Goal: Task Accomplishment & Management: Complete application form

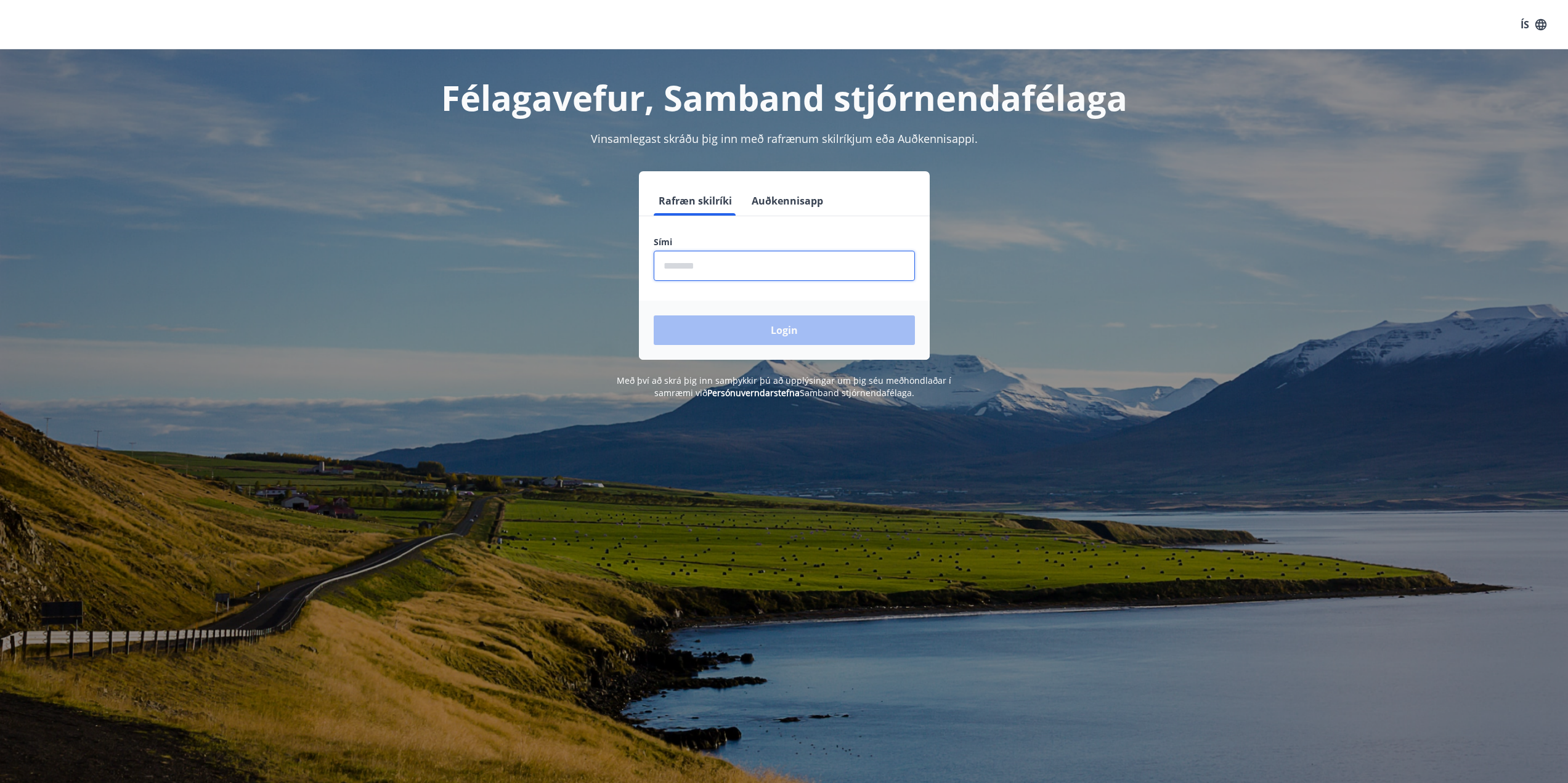
click at [701, 271] on input "phone" at bounding box center [785, 266] width 261 height 30
type input "********"
click at [765, 335] on button "Login" at bounding box center [785, 329] width 261 height 29
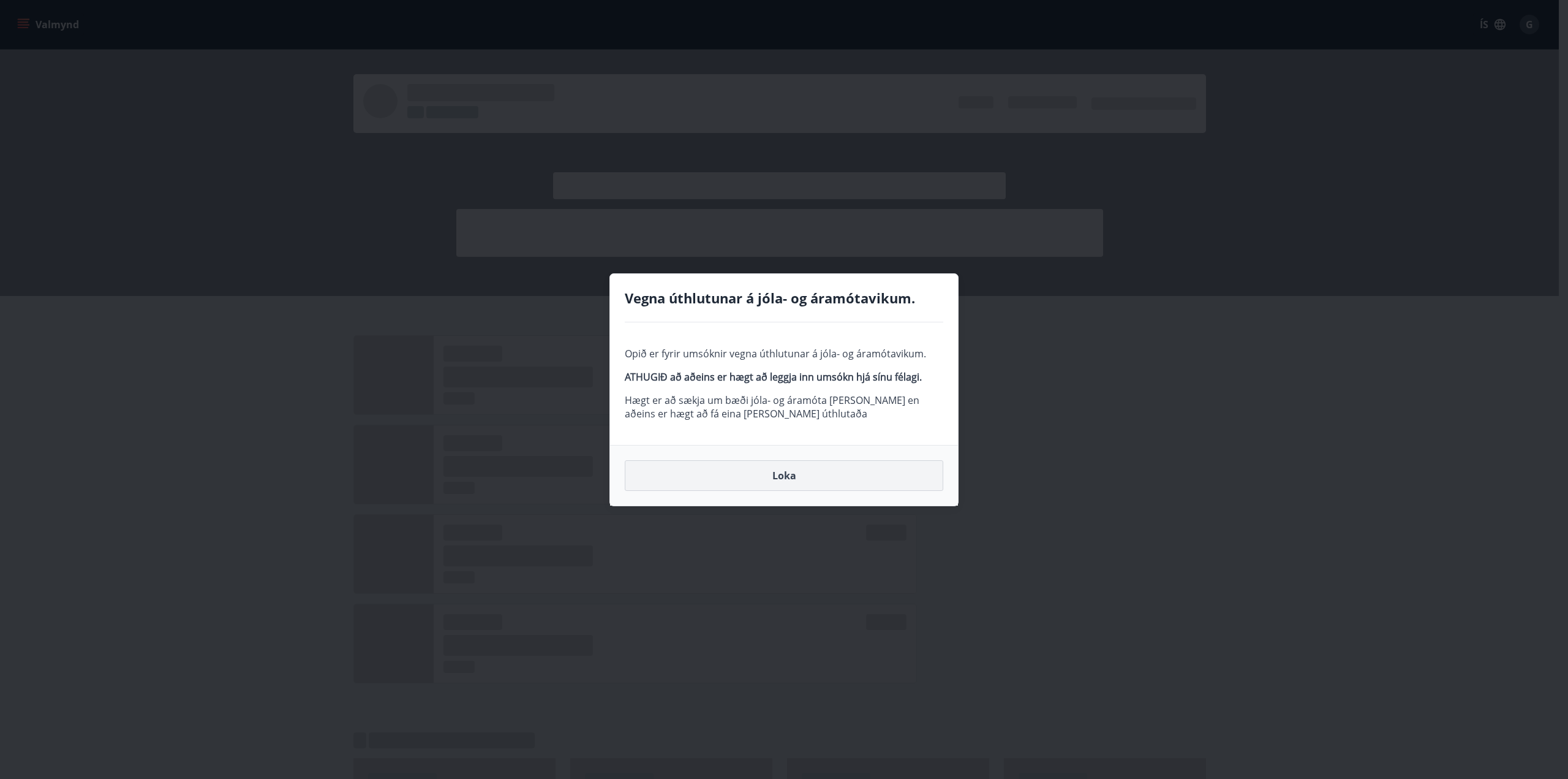
click at [786, 476] on button "Loka" at bounding box center [784, 475] width 318 height 31
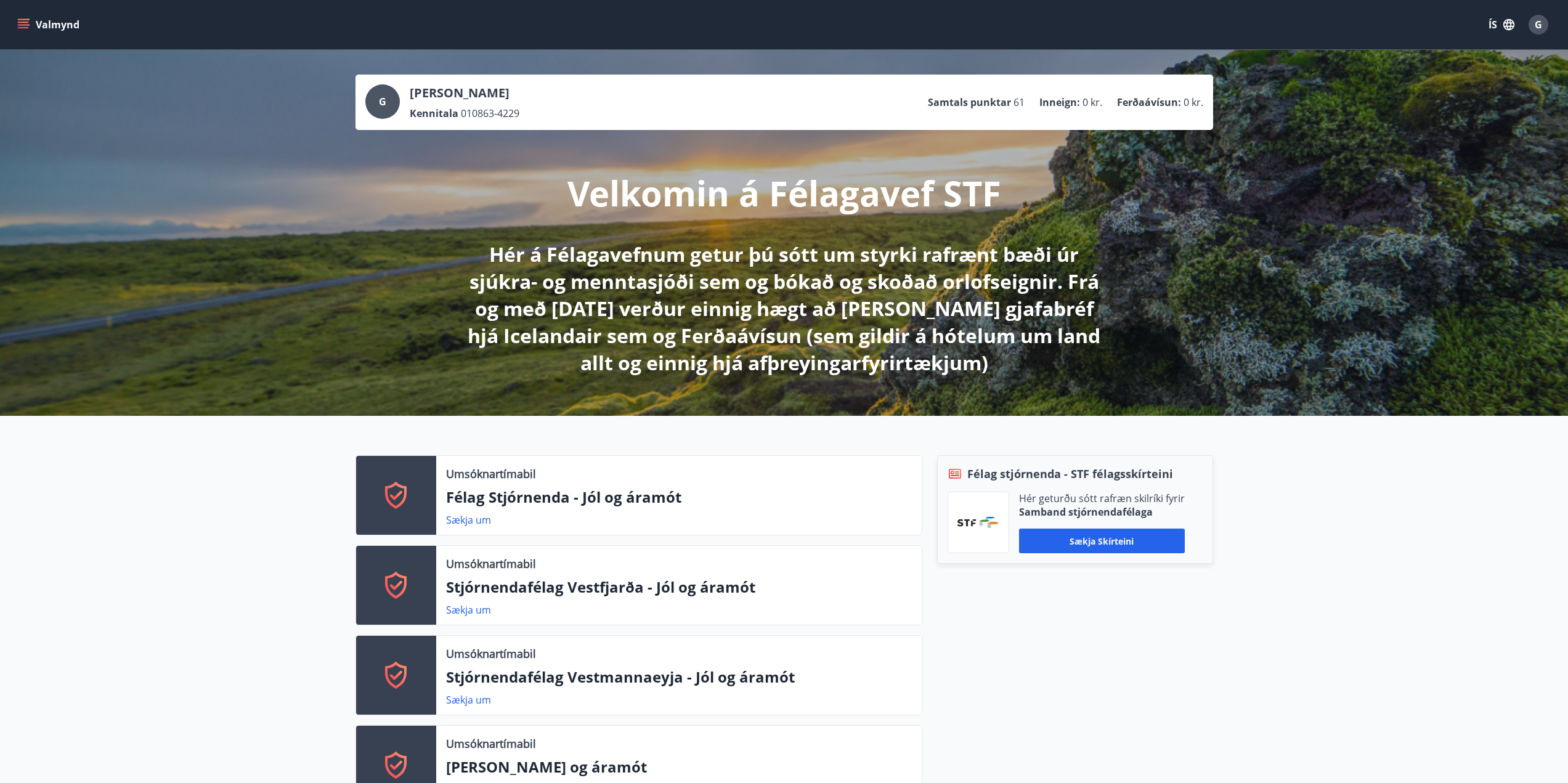
click at [32, 21] on button "Valmynd" at bounding box center [50, 24] width 70 height 22
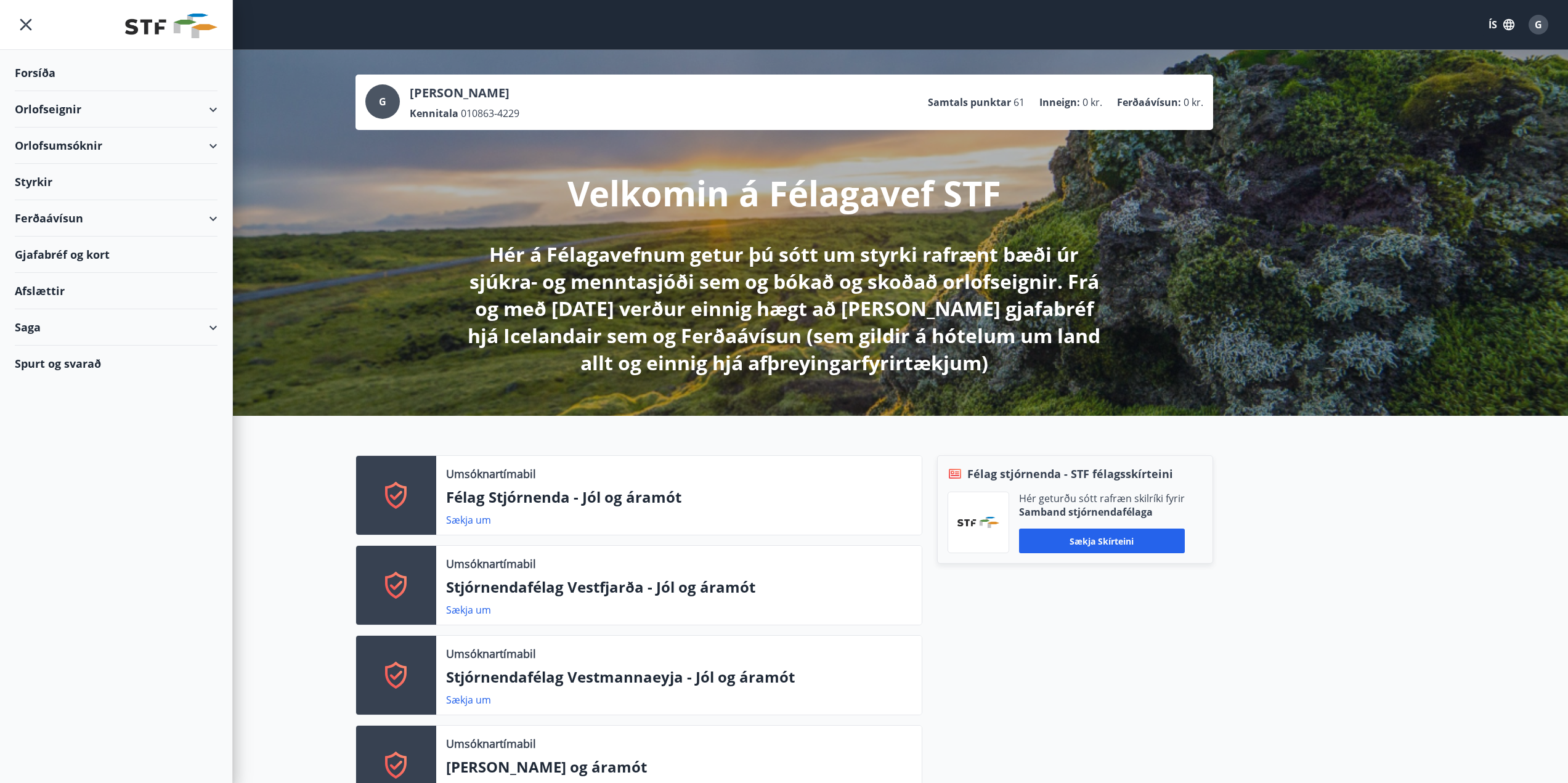
click at [55, 183] on div "Styrkir" at bounding box center [116, 182] width 202 height 37
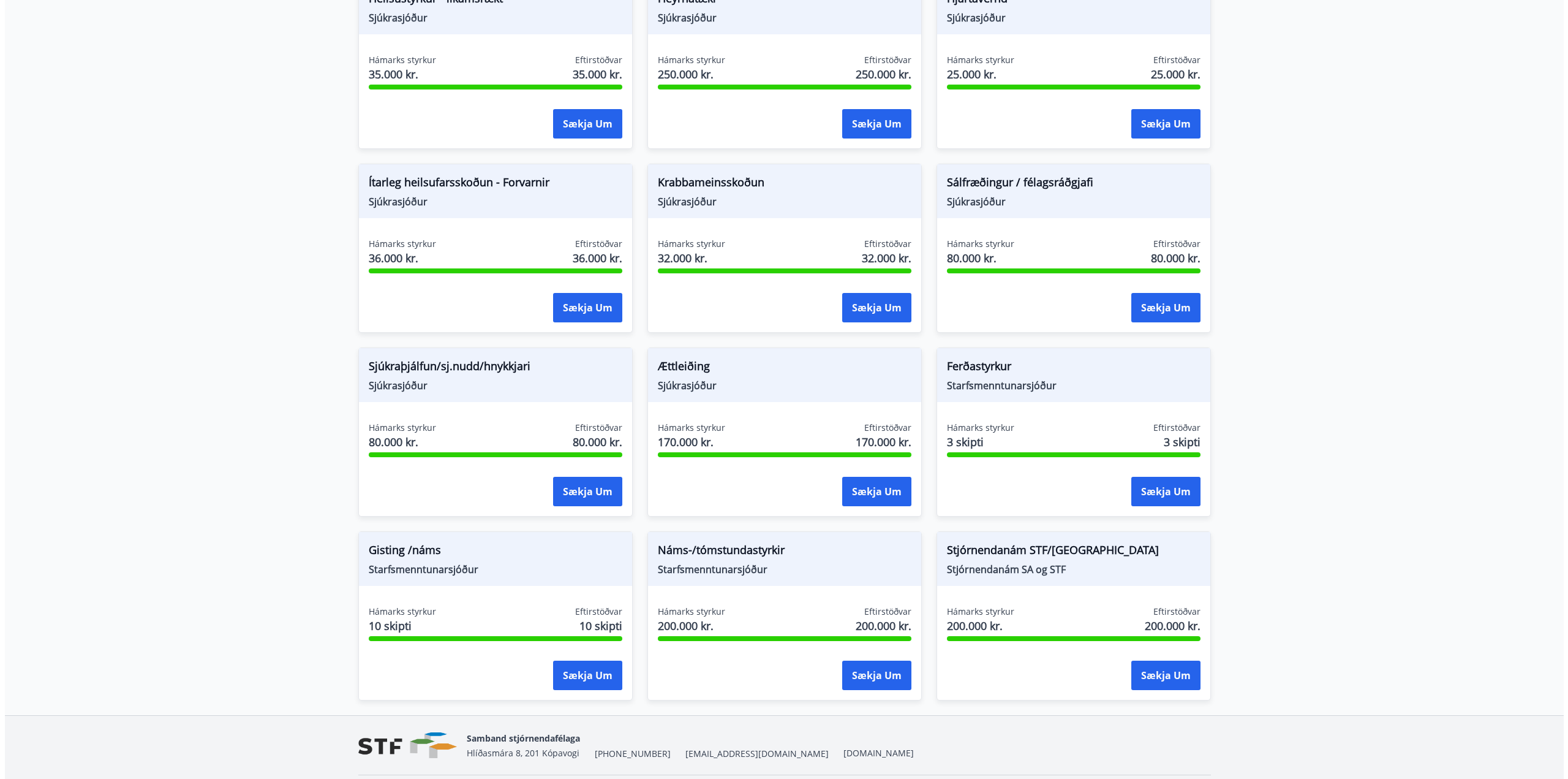
scroll to position [750, 0]
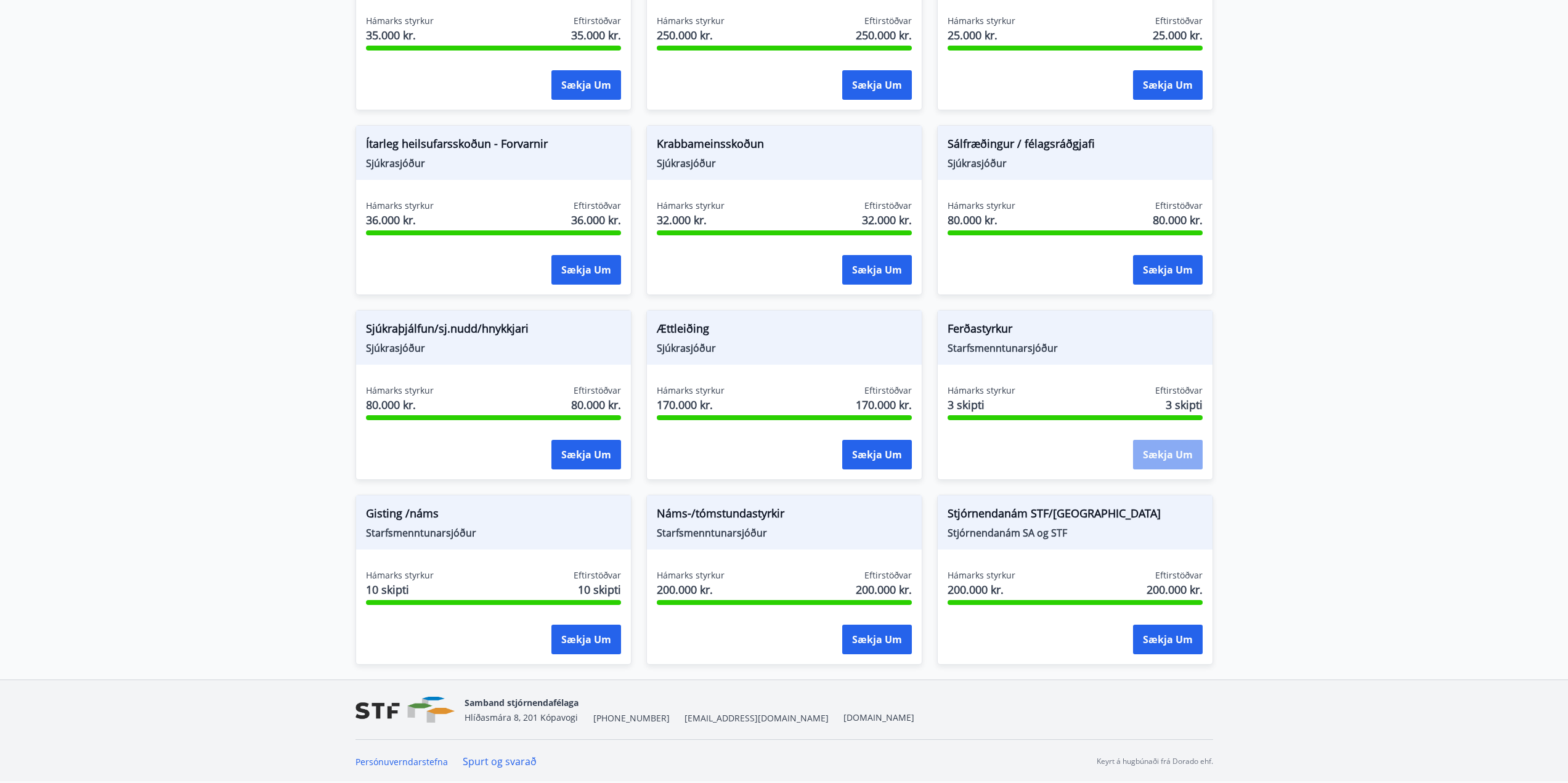
click at [1162, 455] on button "Sækja um" at bounding box center [1167, 454] width 70 height 29
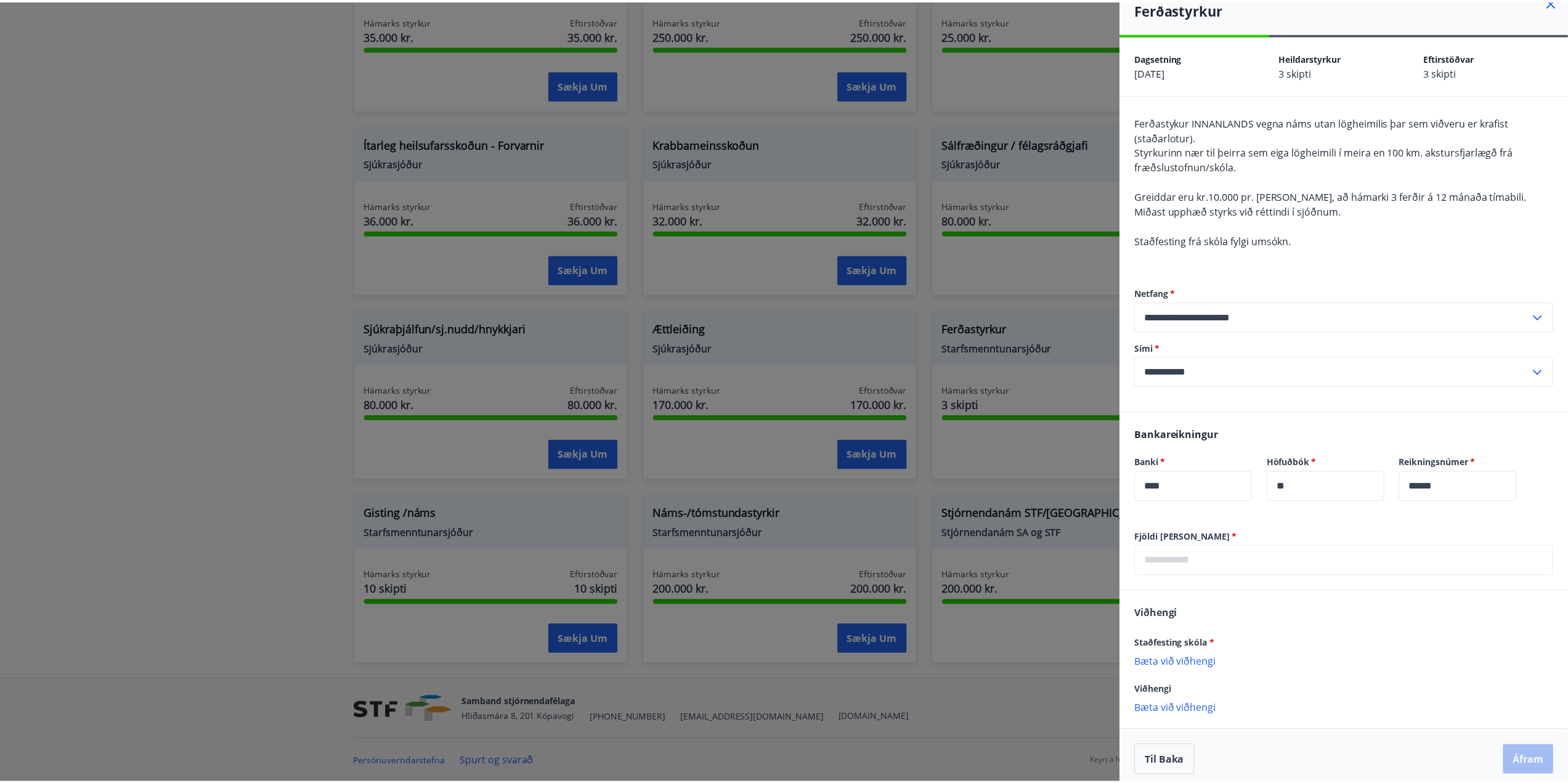
scroll to position [24, 0]
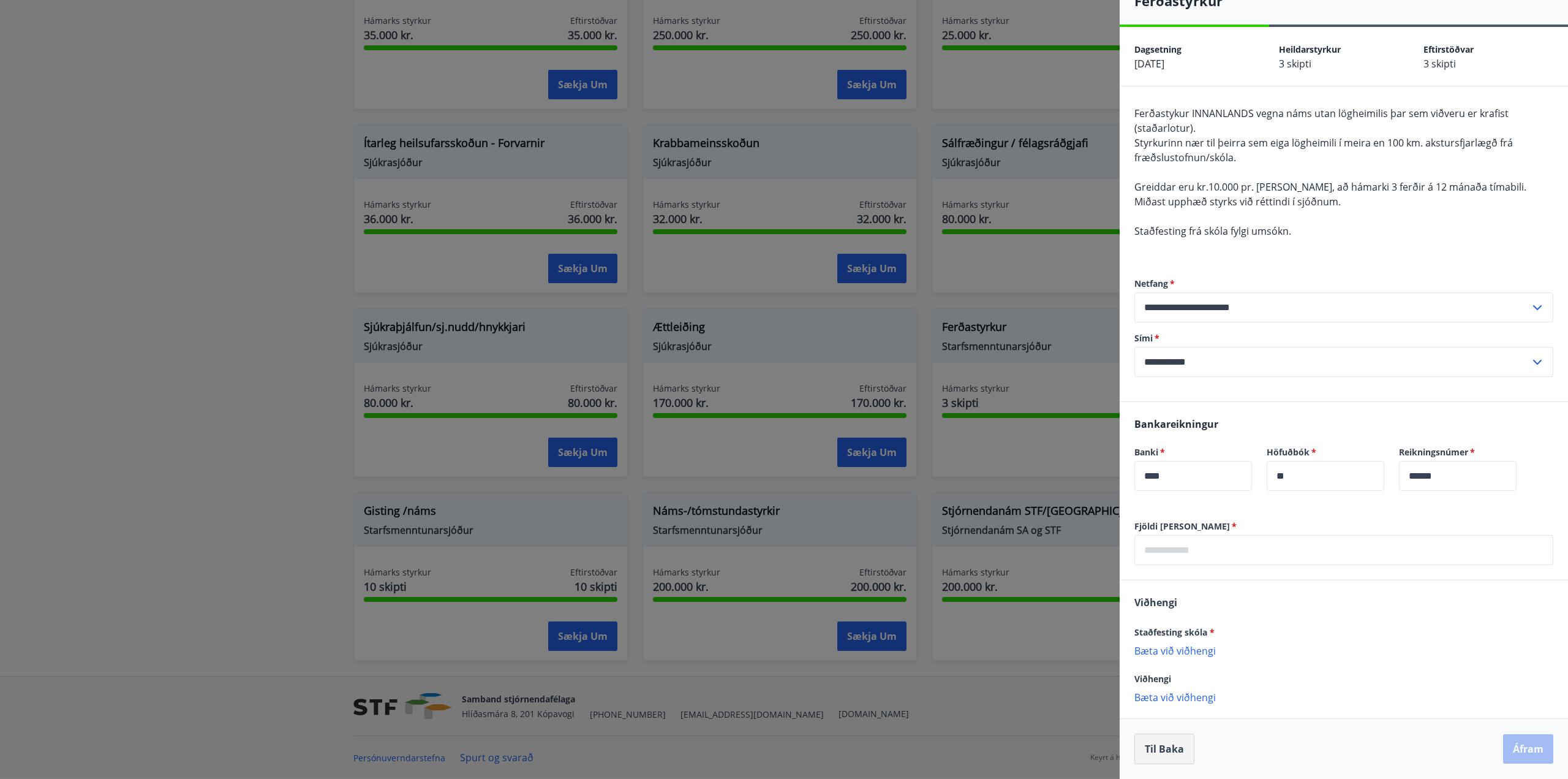
click at [1173, 743] on button "Til baka" at bounding box center [1164, 748] width 60 height 31
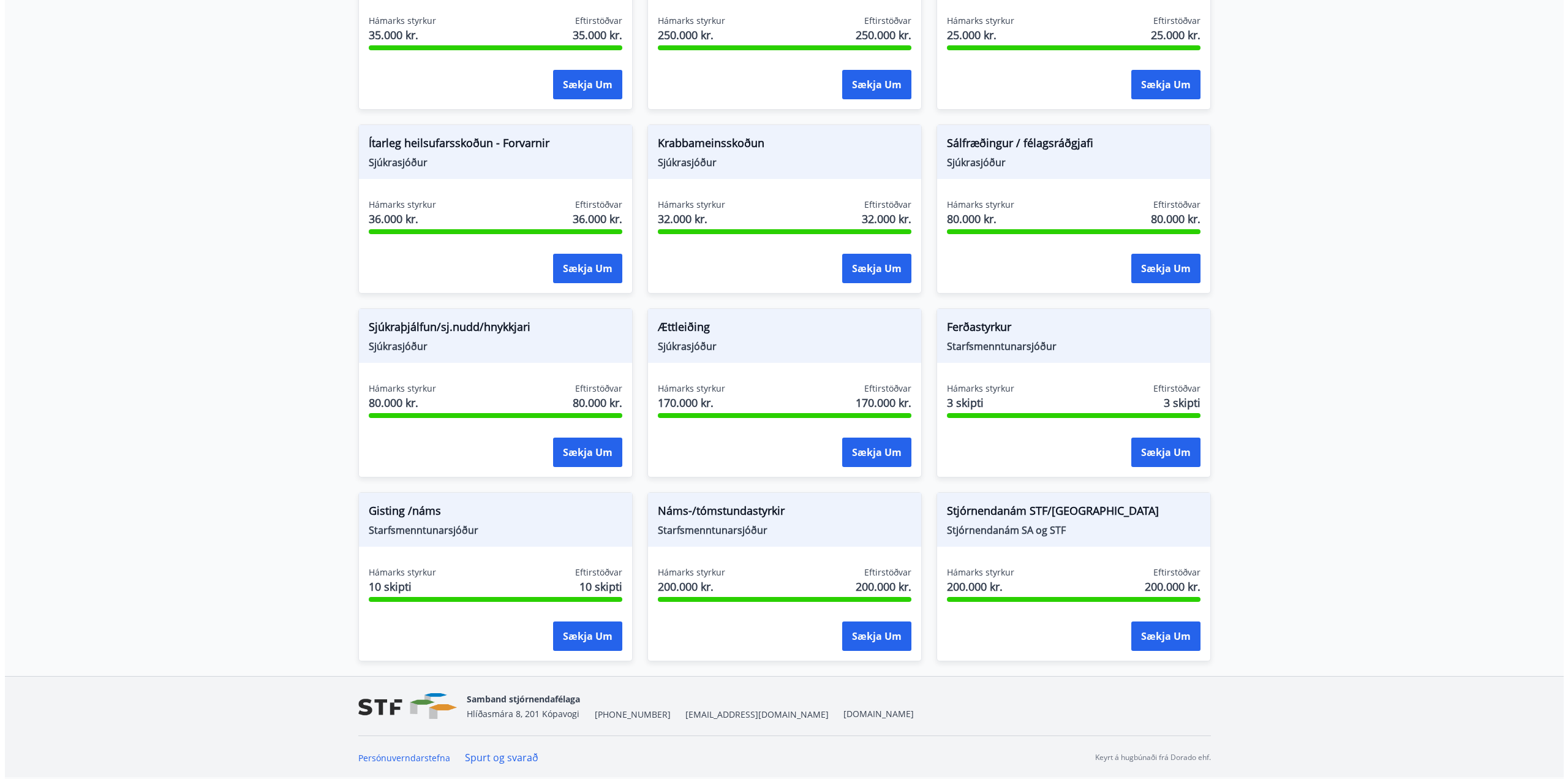
scroll to position [0, 0]
click at [585, 638] on button "Sækja um" at bounding box center [582, 635] width 69 height 29
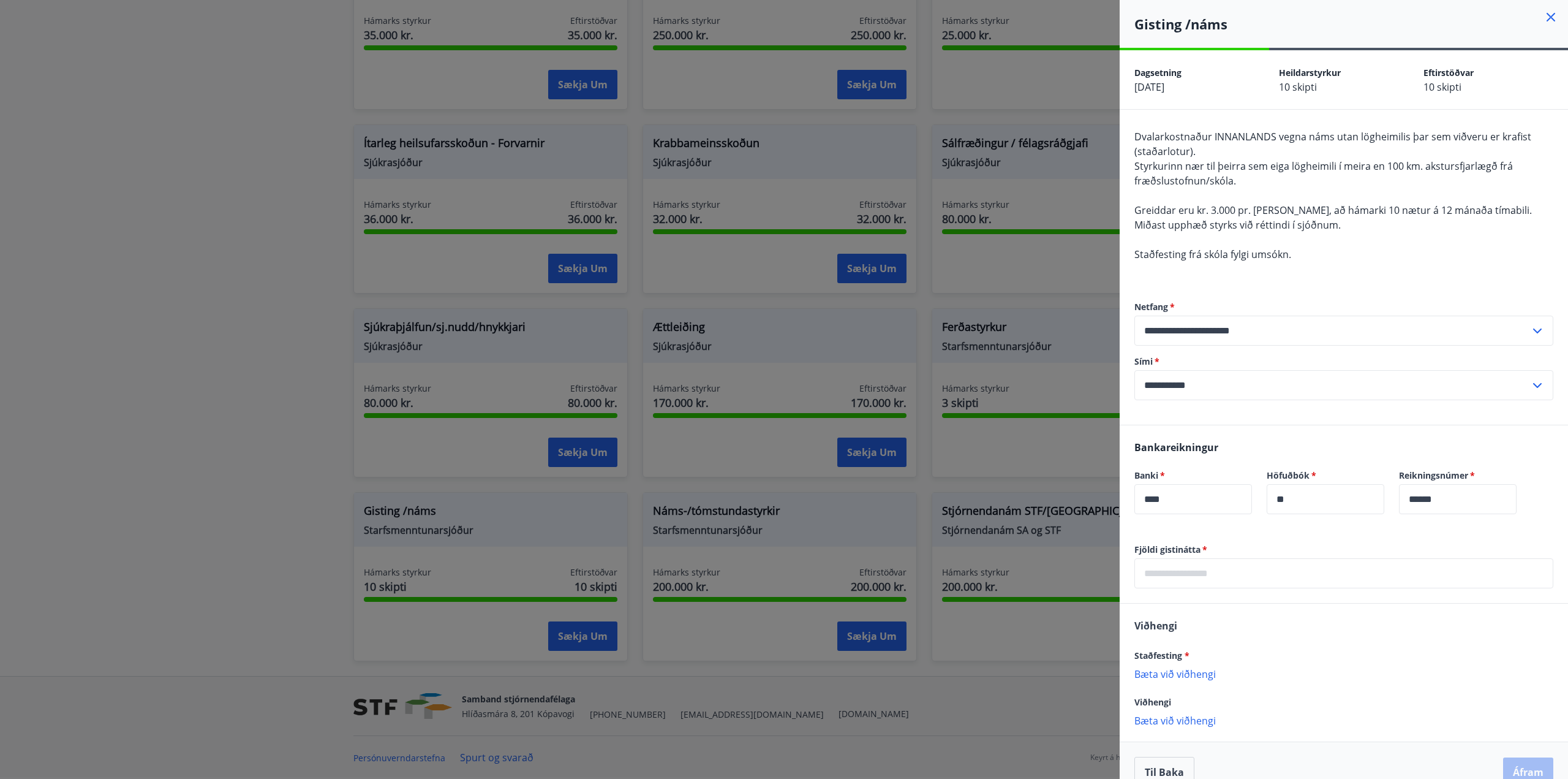
click at [1544, 16] on icon at bounding box center [1551, 17] width 15 height 15
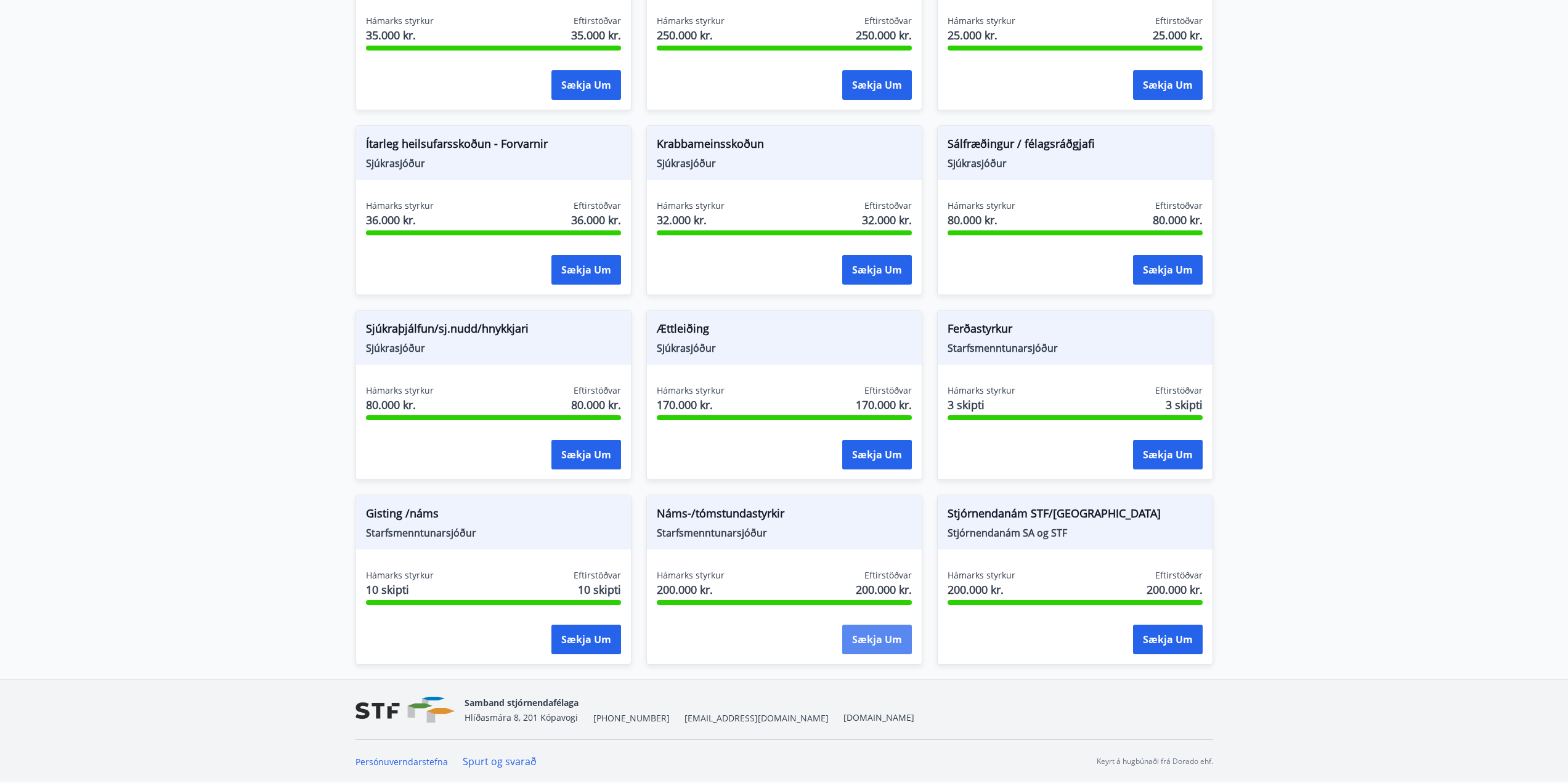
click at [880, 642] on button "Sækja um" at bounding box center [877, 639] width 70 height 29
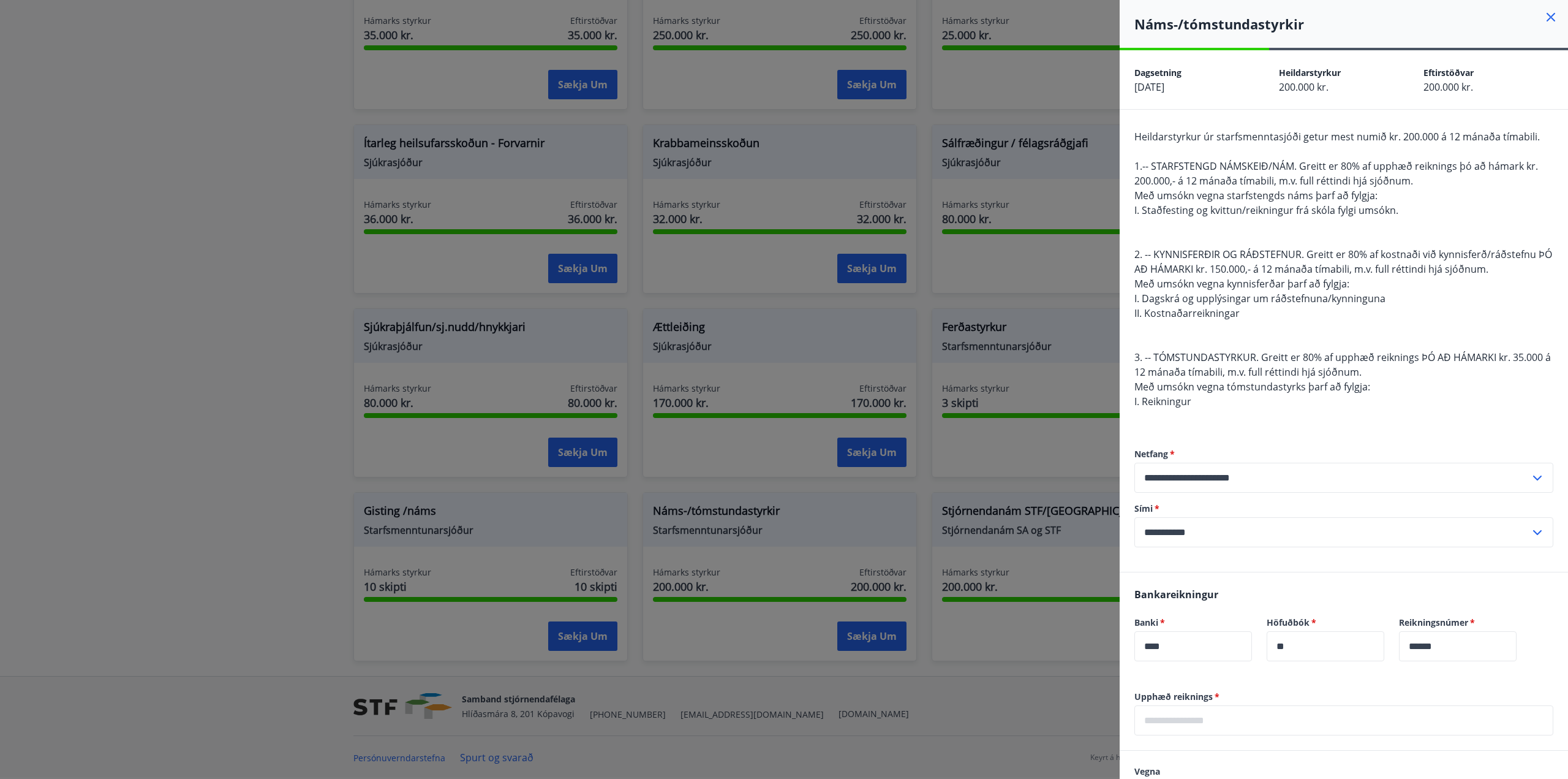
click at [1544, 21] on icon at bounding box center [1551, 17] width 15 height 15
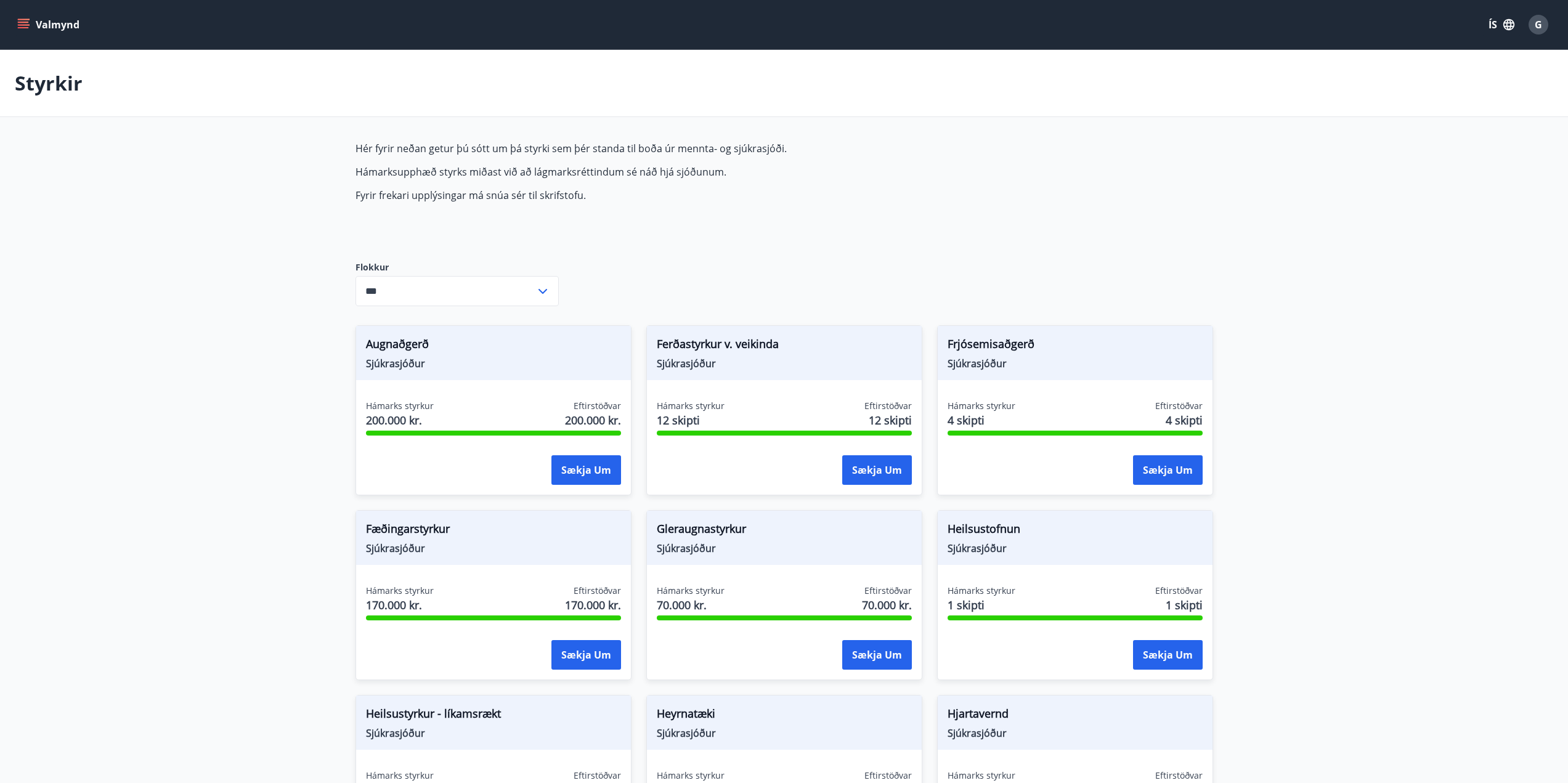
click at [545, 293] on icon at bounding box center [543, 291] width 15 height 15
click at [390, 357] on li "Starfsmenntunarsjóður" at bounding box center [457, 361] width 202 height 22
type input "**********"
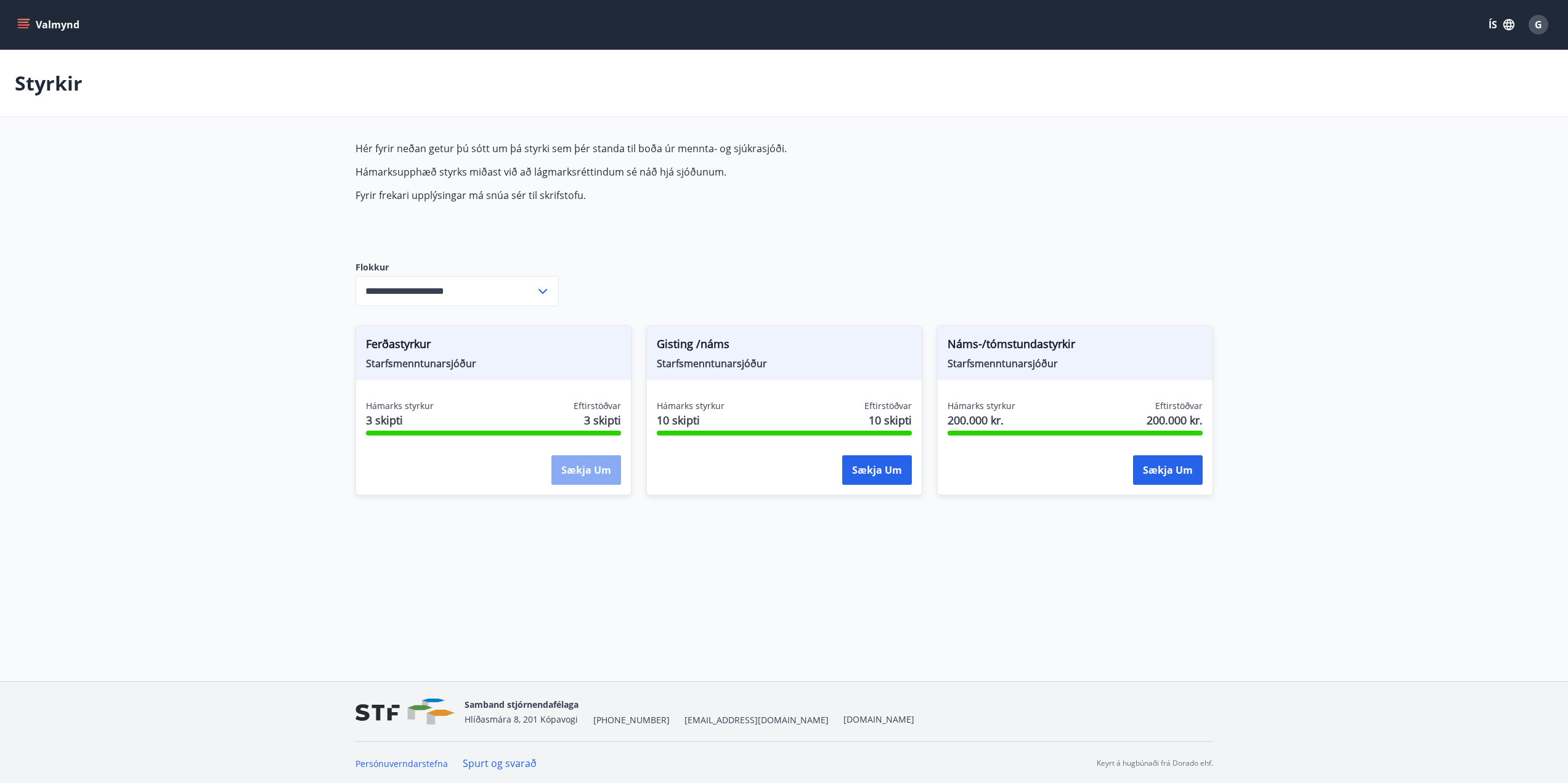
click at [586, 469] on button "Sækja um" at bounding box center [586, 469] width 70 height 29
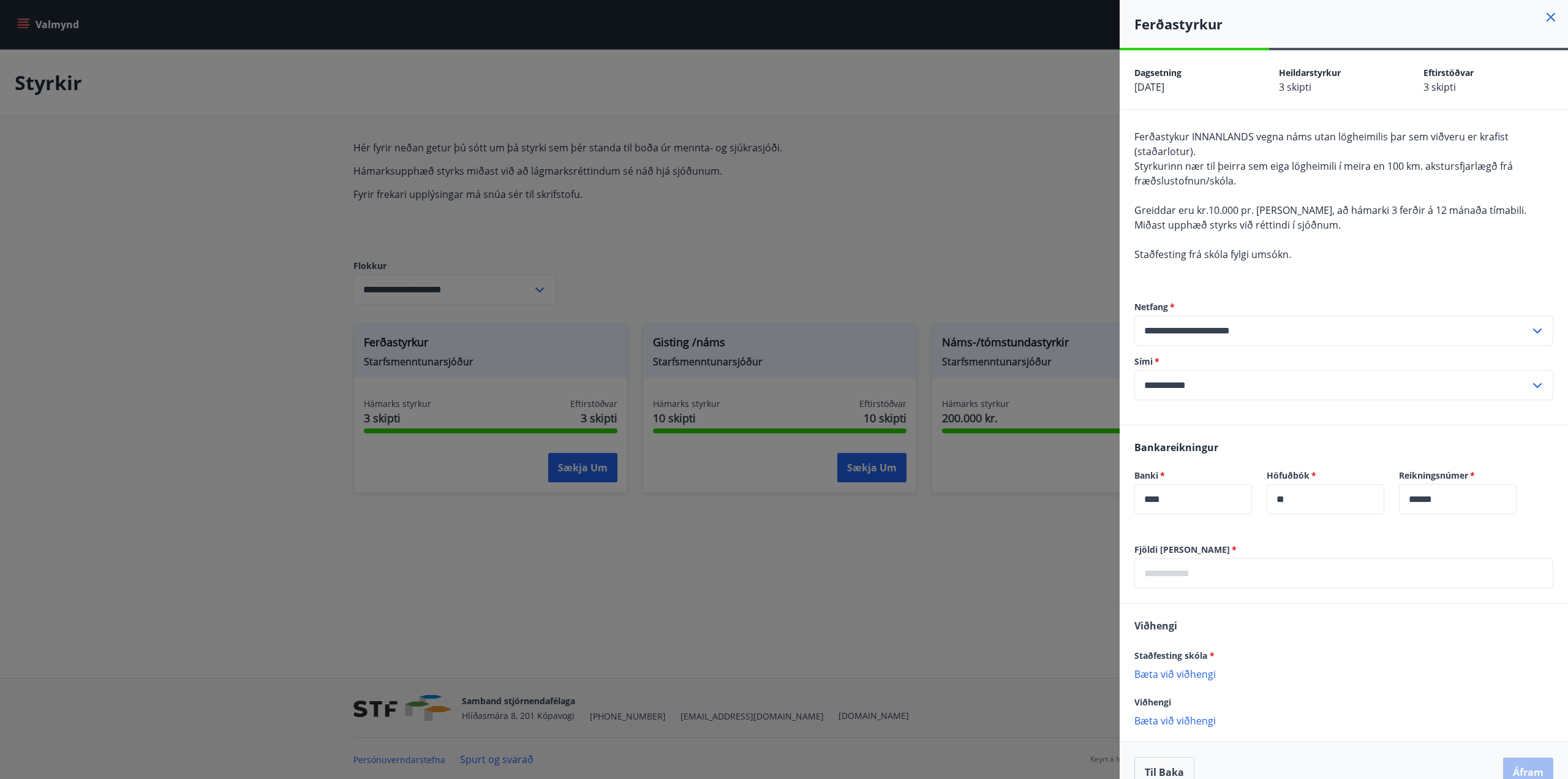
click at [1547, 19] on icon at bounding box center [1551, 17] width 9 height 9
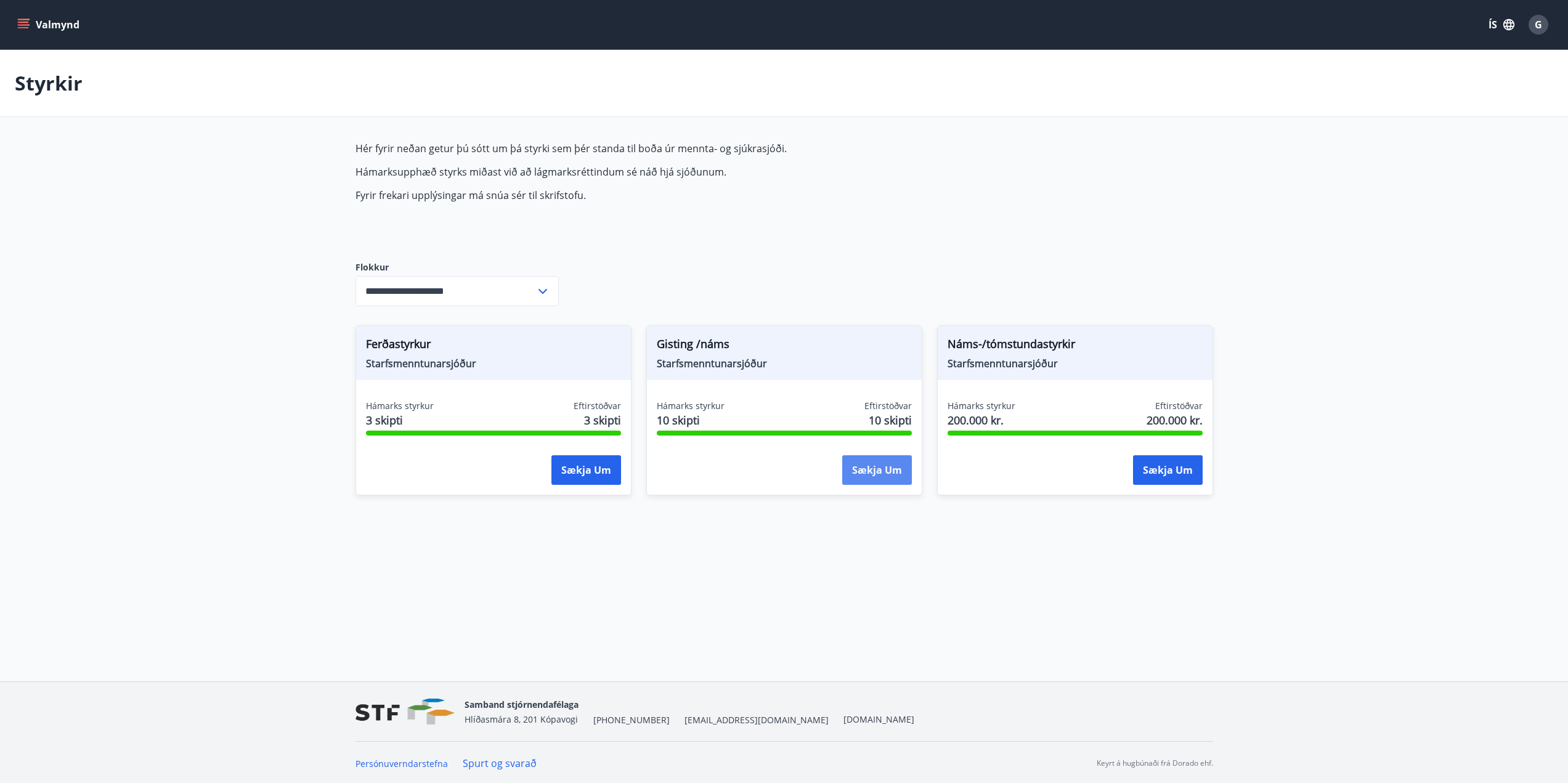
click at [862, 466] on button "Sækja um" at bounding box center [877, 469] width 70 height 29
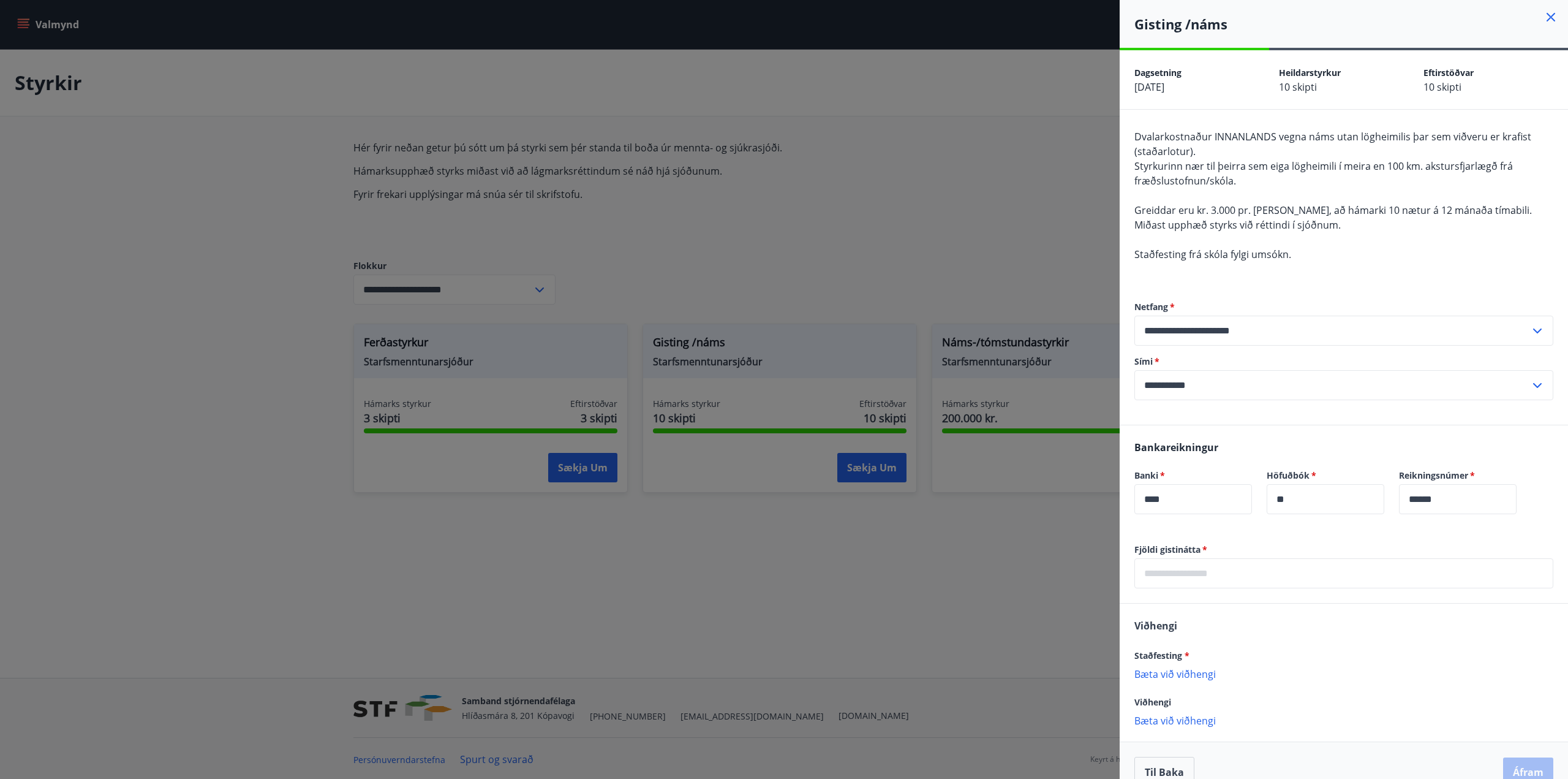
click at [1549, 13] on div "Gisting /náms" at bounding box center [1344, 24] width 448 height 48
click at [1547, 15] on icon at bounding box center [1551, 17] width 9 height 9
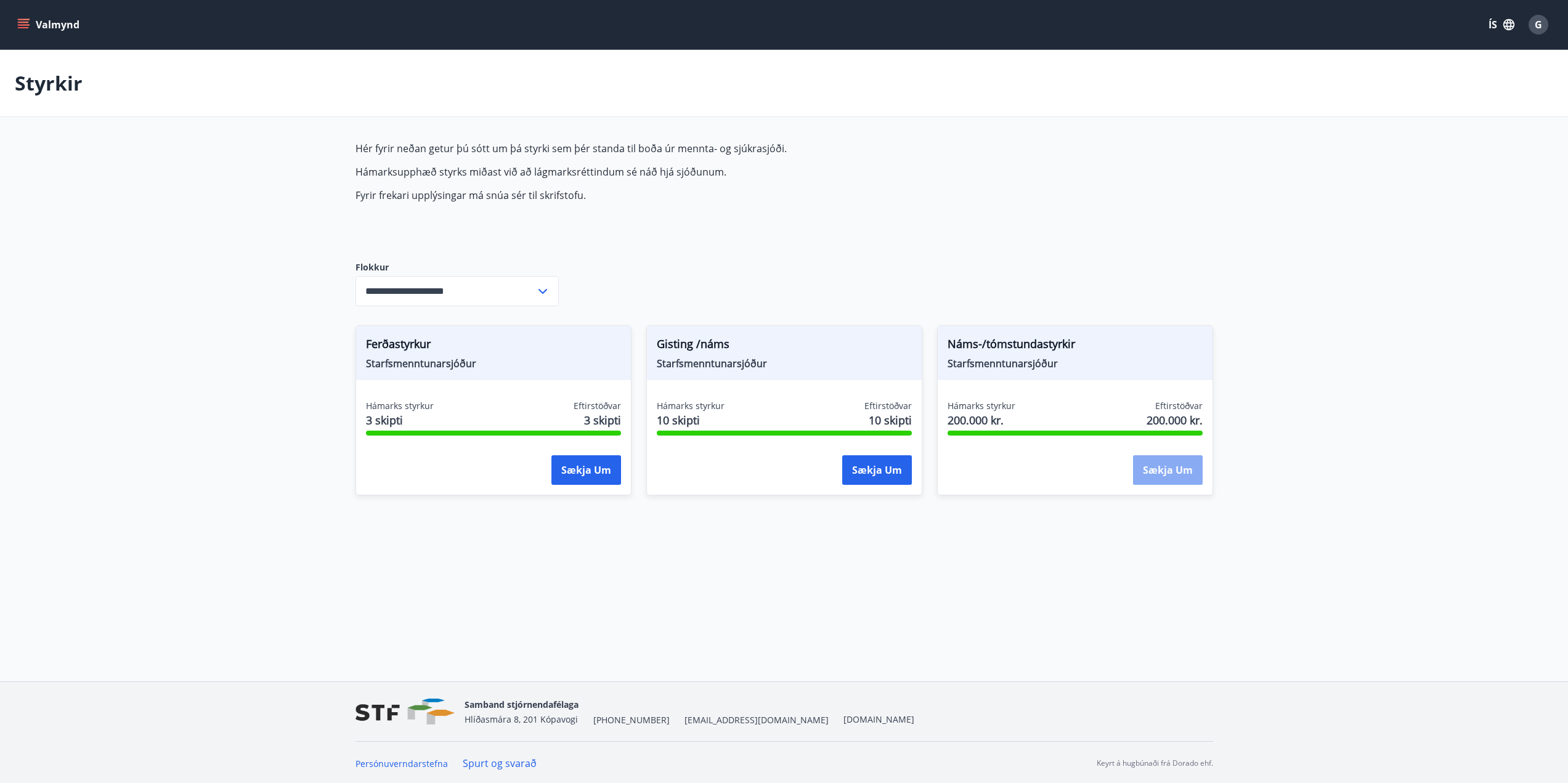
click at [1162, 469] on button "Sækja um" at bounding box center [1167, 469] width 70 height 29
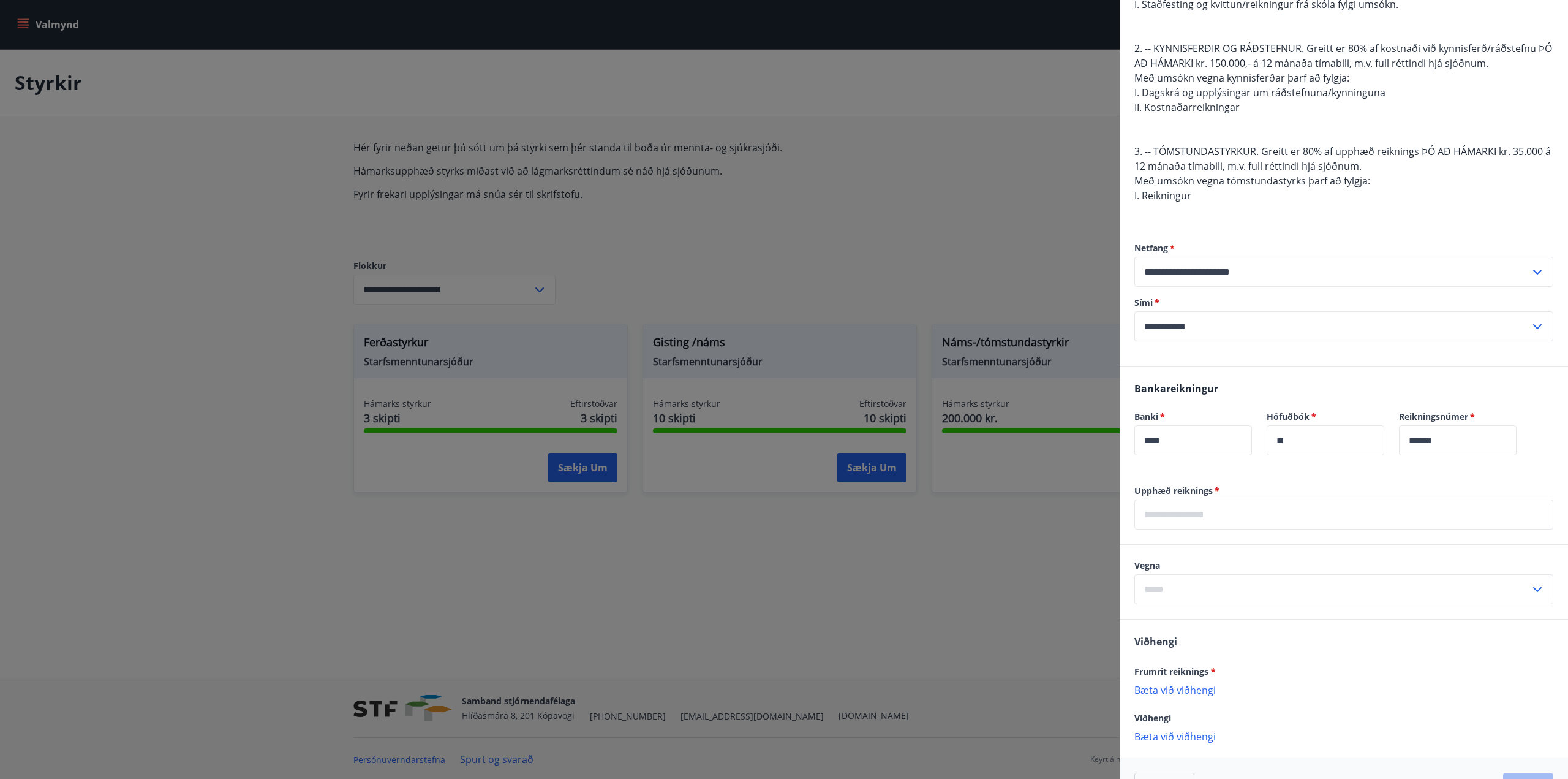
scroll to position [245, 0]
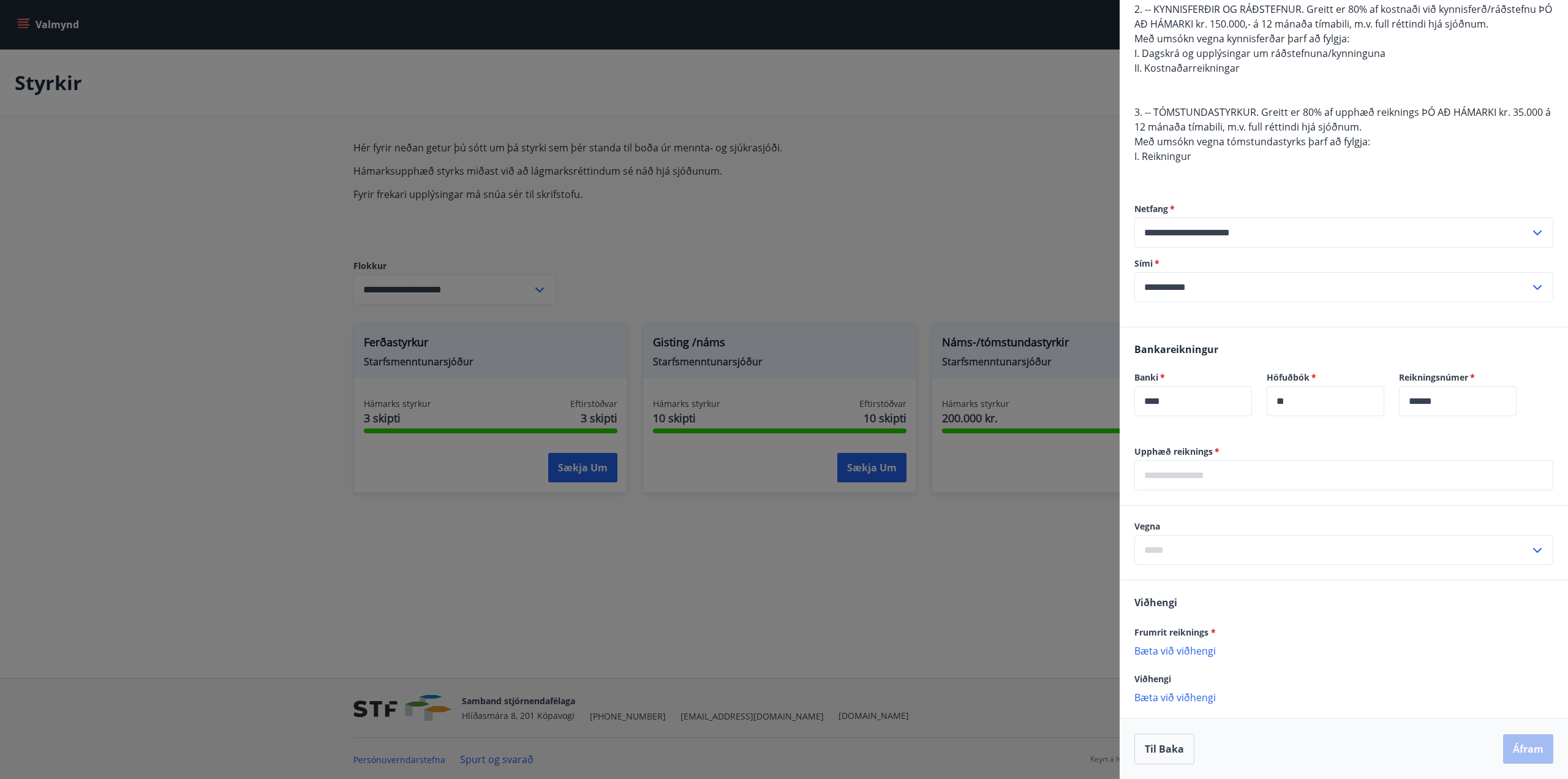
click at [1223, 549] on input "text" at bounding box center [1332, 550] width 395 height 30
click at [1290, 352] on div "Bankareikningur Banki   * **** ​ Höfuðbók   * ** ​ Reikningsnúmer   * ****** ​" at bounding box center [1344, 386] width 448 height 119
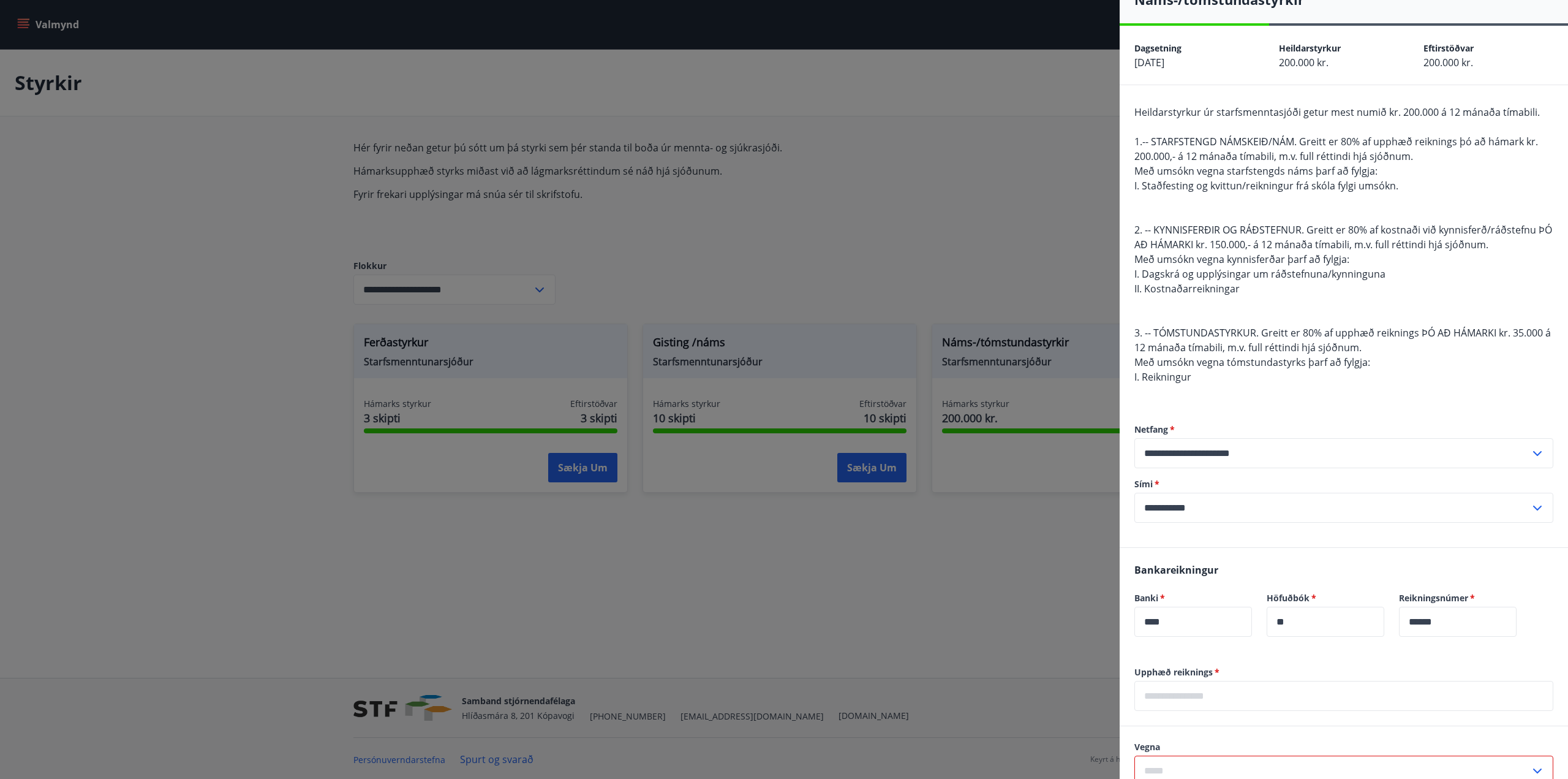
scroll to position [0, 0]
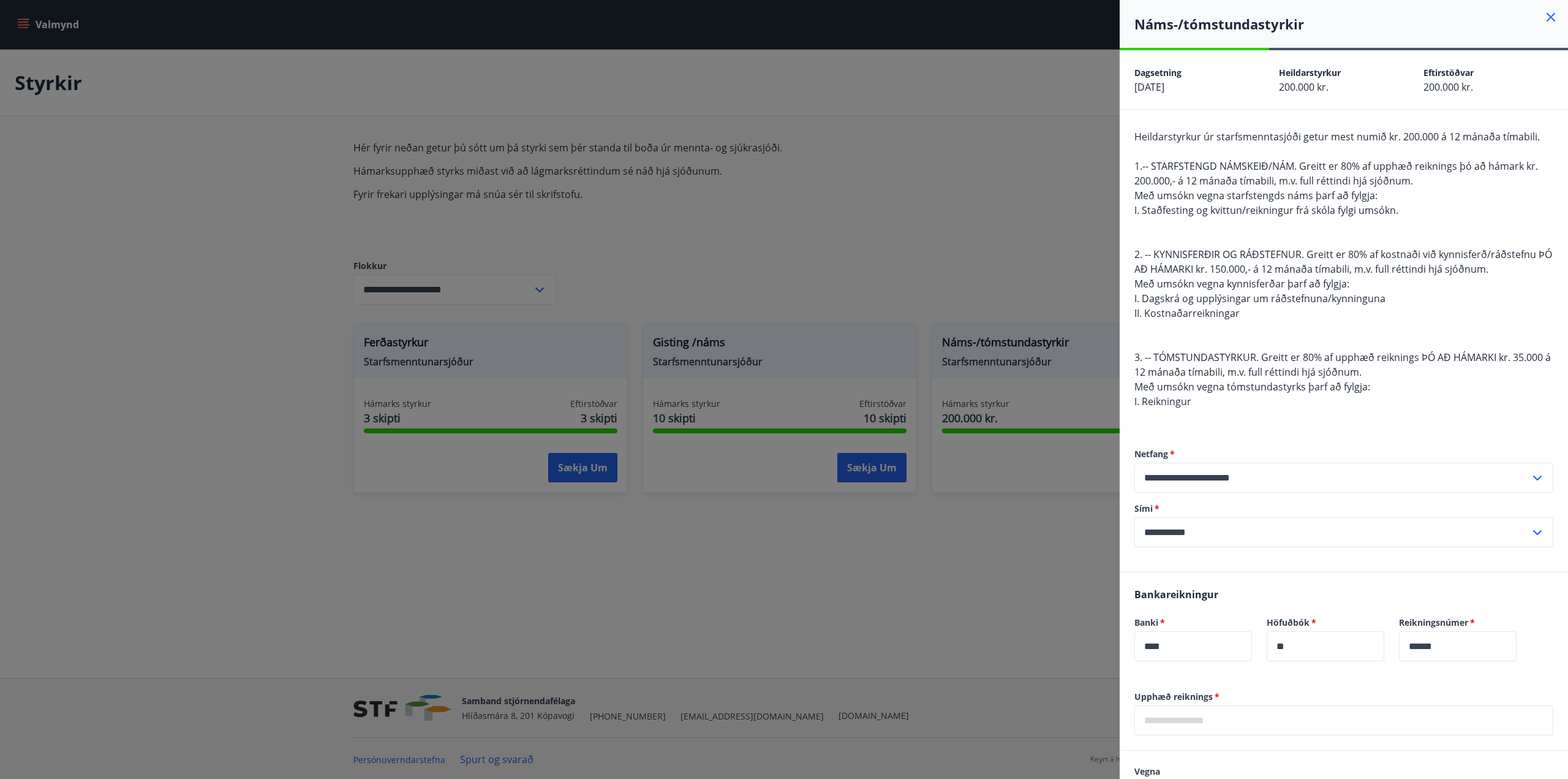
click at [1544, 20] on icon at bounding box center [1551, 17] width 15 height 15
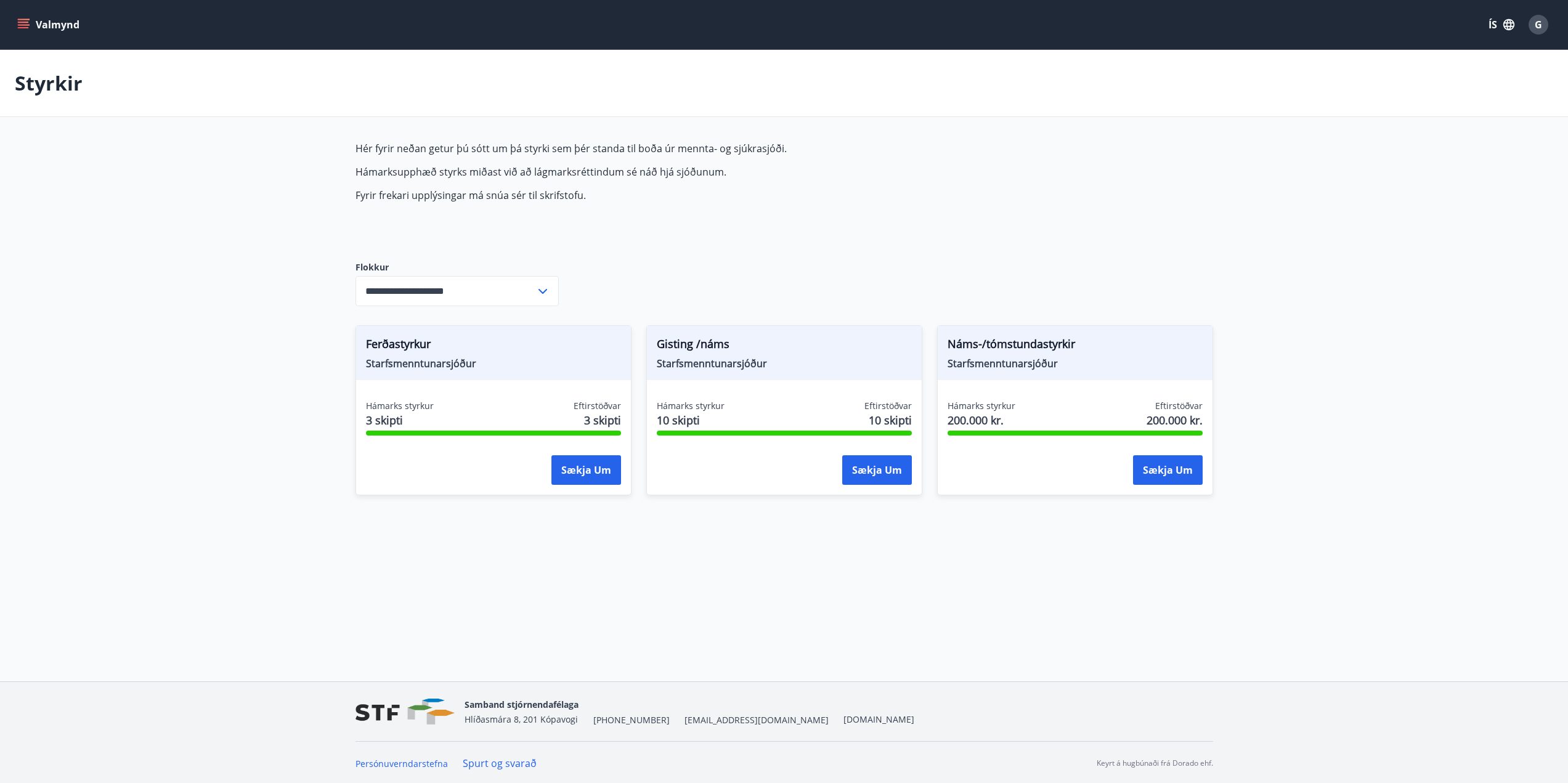
click at [59, 32] on button "Valmynd" at bounding box center [50, 24] width 70 height 22
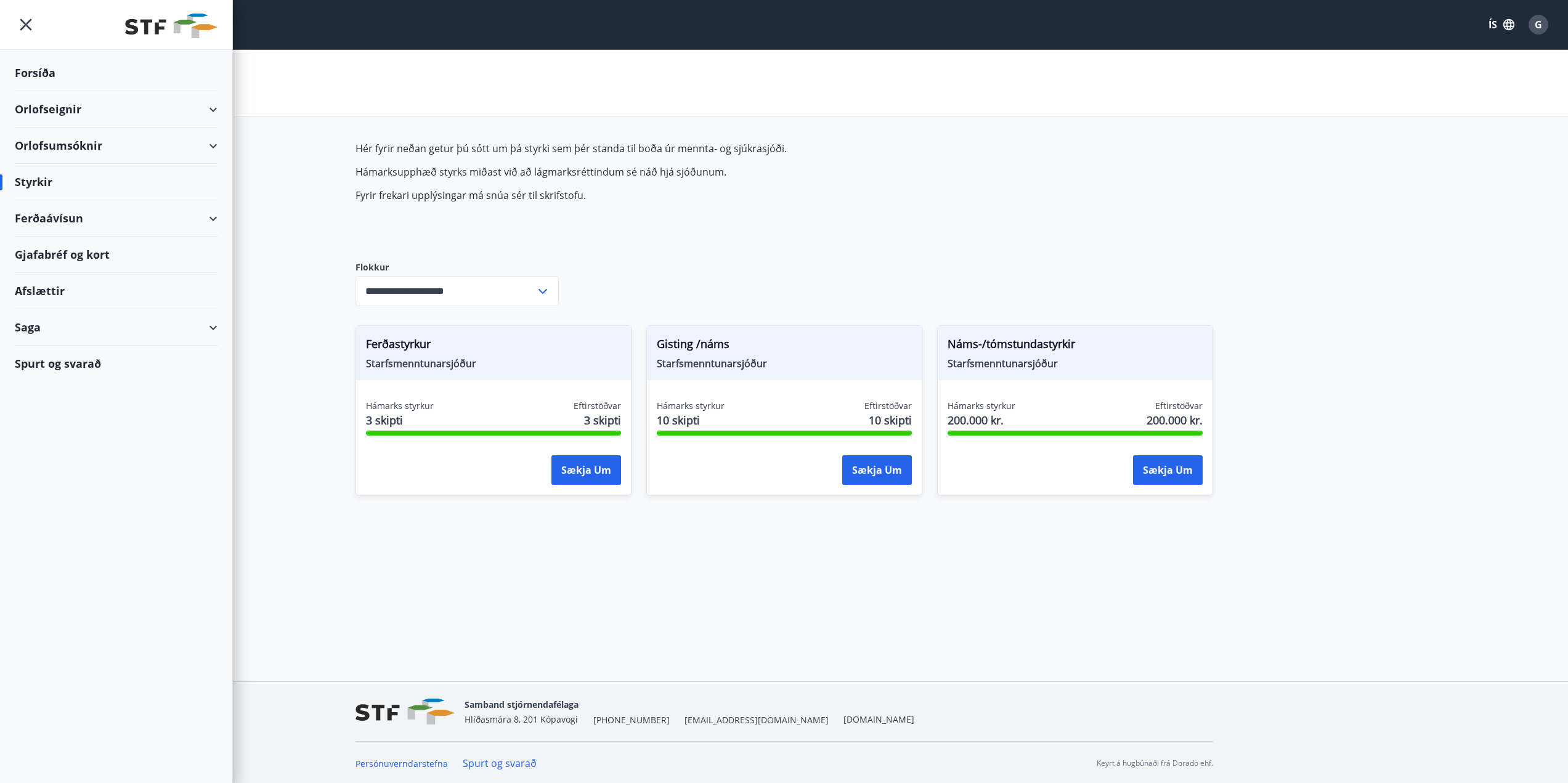
click at [487, 89] on div "Styrkir" at bounding box center [784, 84] width 1568 height 67
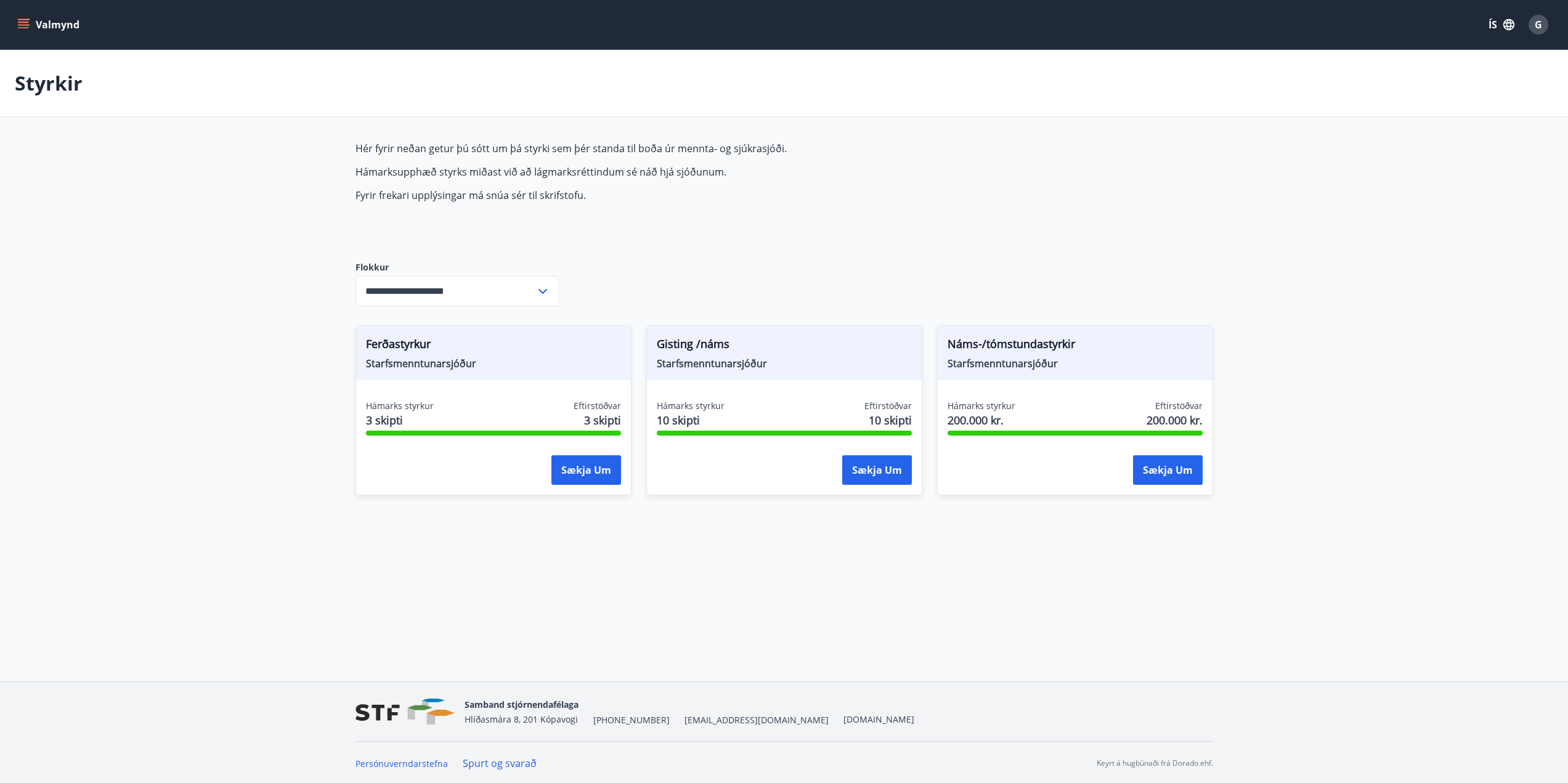
click at [1538, 29] on span "G" at bounding box center [1539, 24] width 7 height 14
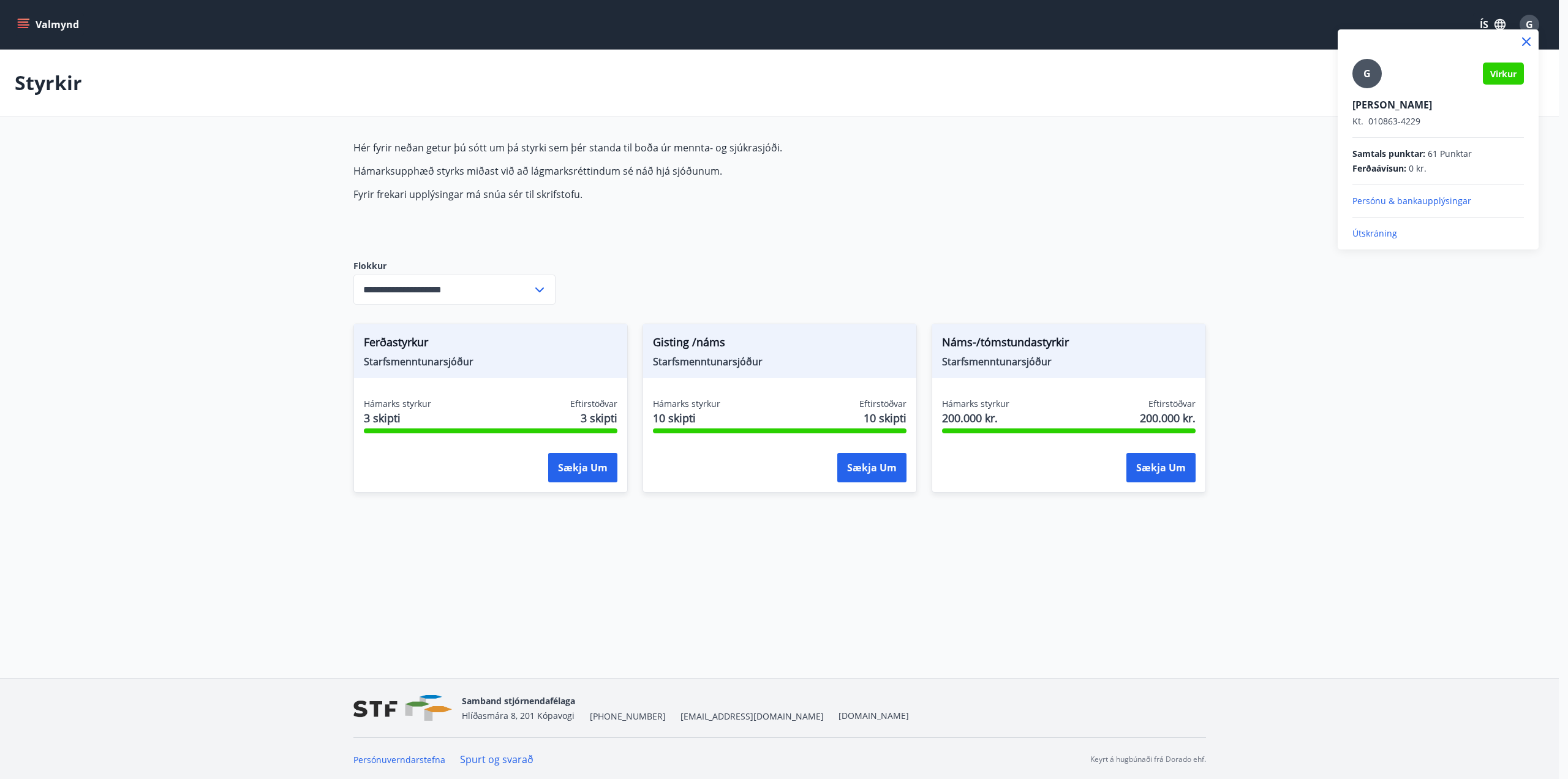
click at [1392, 204] on p "Persónu & bankaupplýsingar" at bounding box center [1438, 201] width 171 height 12
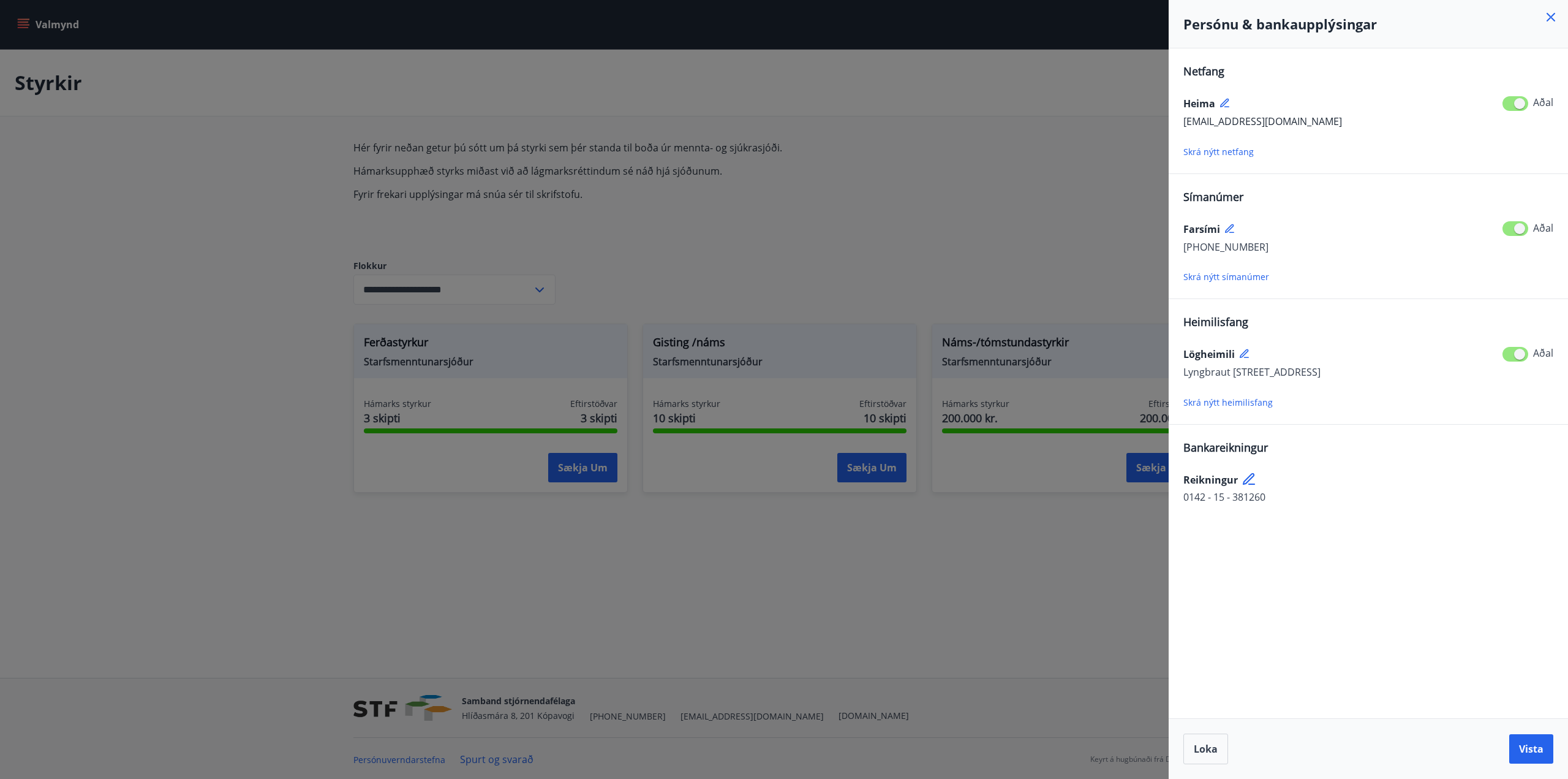
click at [1028, 93] on div at bounding box center [784, 389] width 1568 height 779
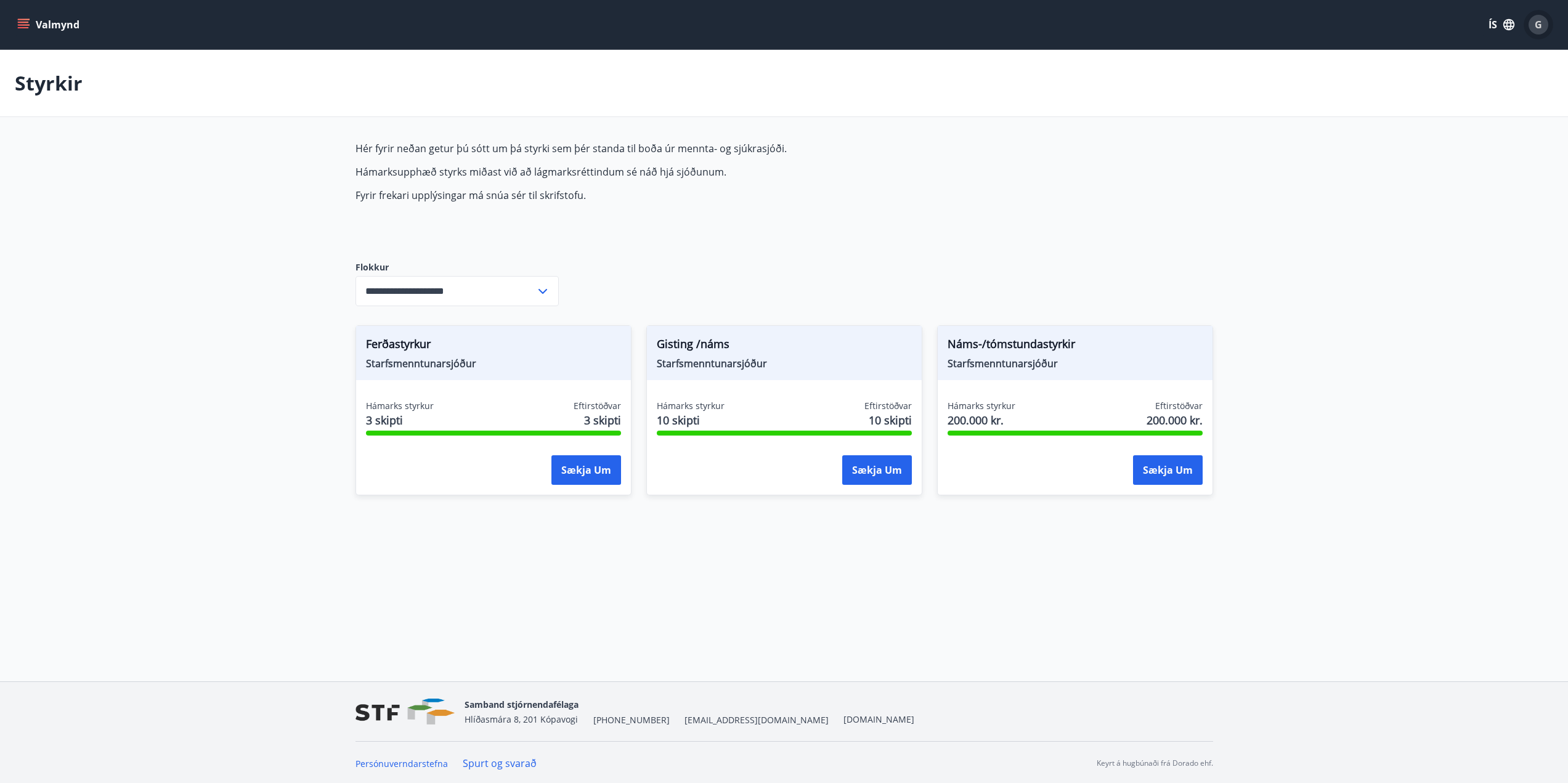
click at [1539, 24] on span "G" at bounding box center [1539, 24] width 7 height 14
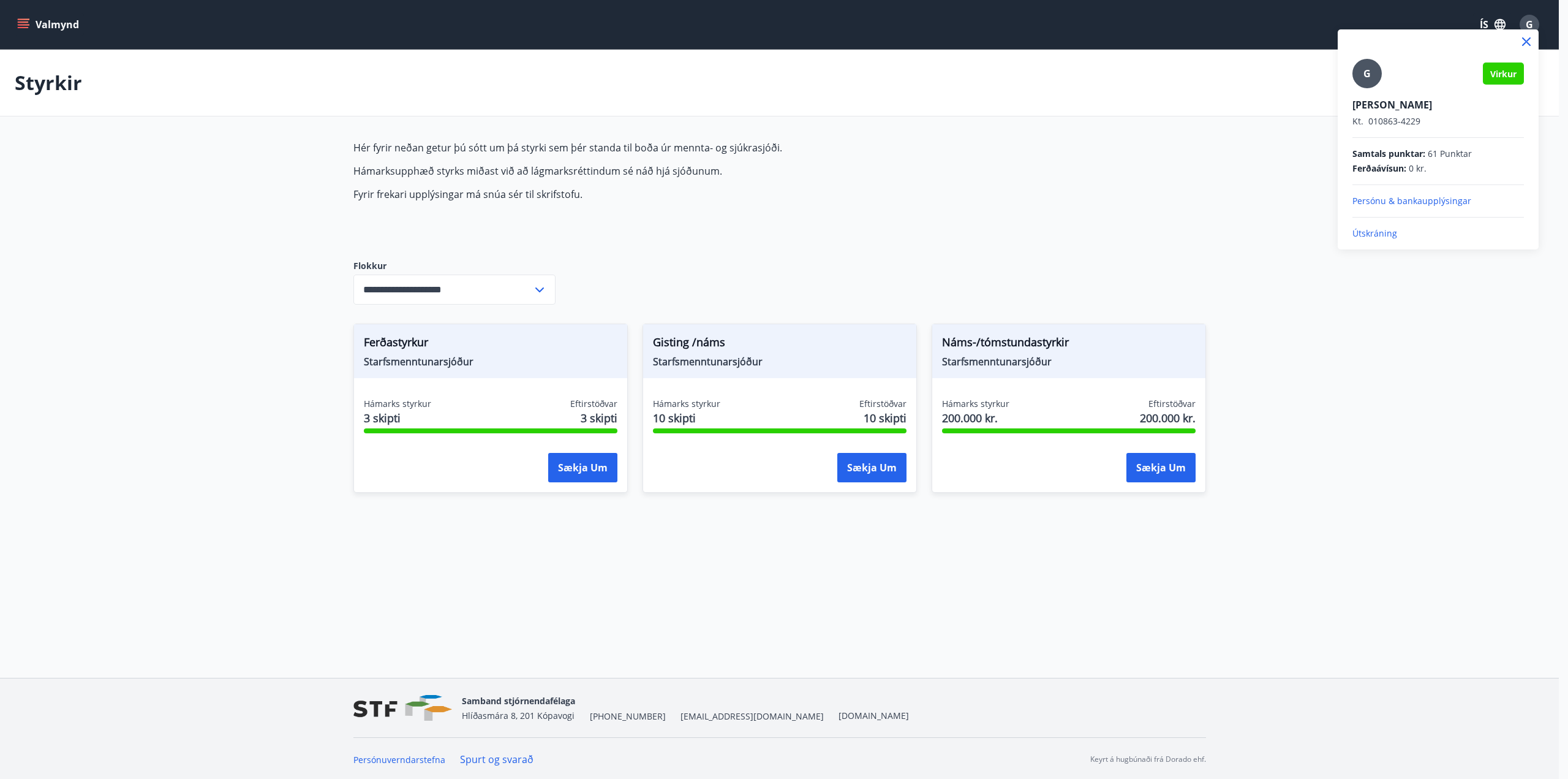
click at [1380, 235] on p "Útskráning" at bounding box center [1438, 233] width 171 height 12
